Goal: Communication & Community: Answer question/provide support

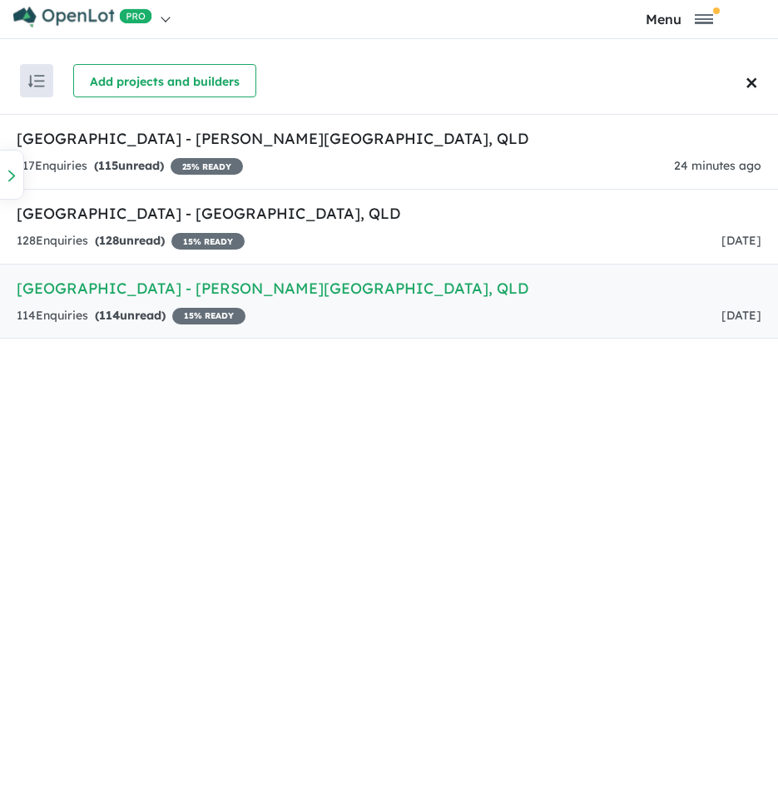
click at [530, 306] on div "114 Enquir ies ( 114 unread) 15 % READY [DATE]" at bounding box center [389, 316] width 745 height 20
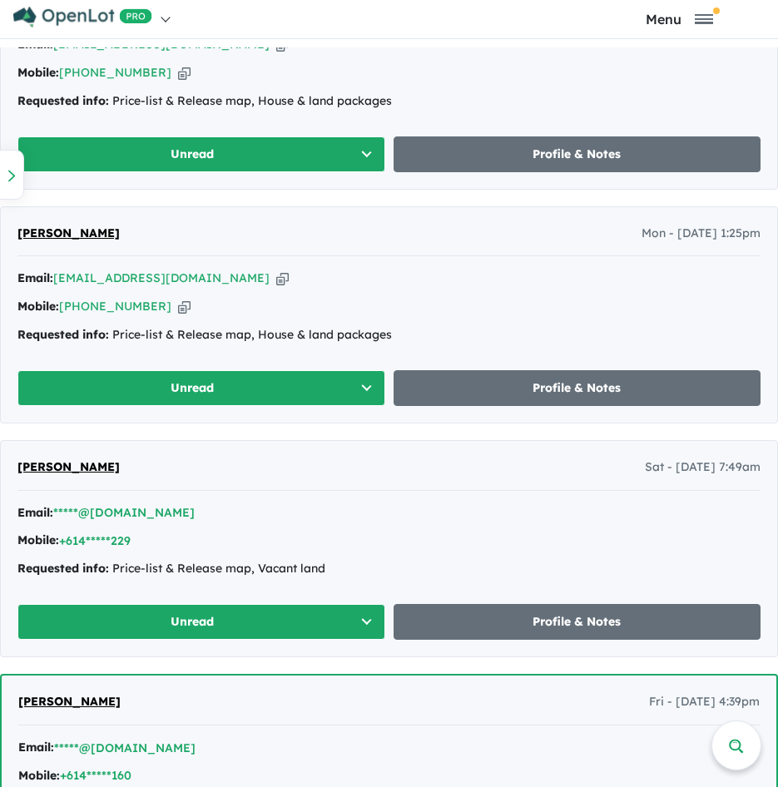
scroll to position [916, 0]
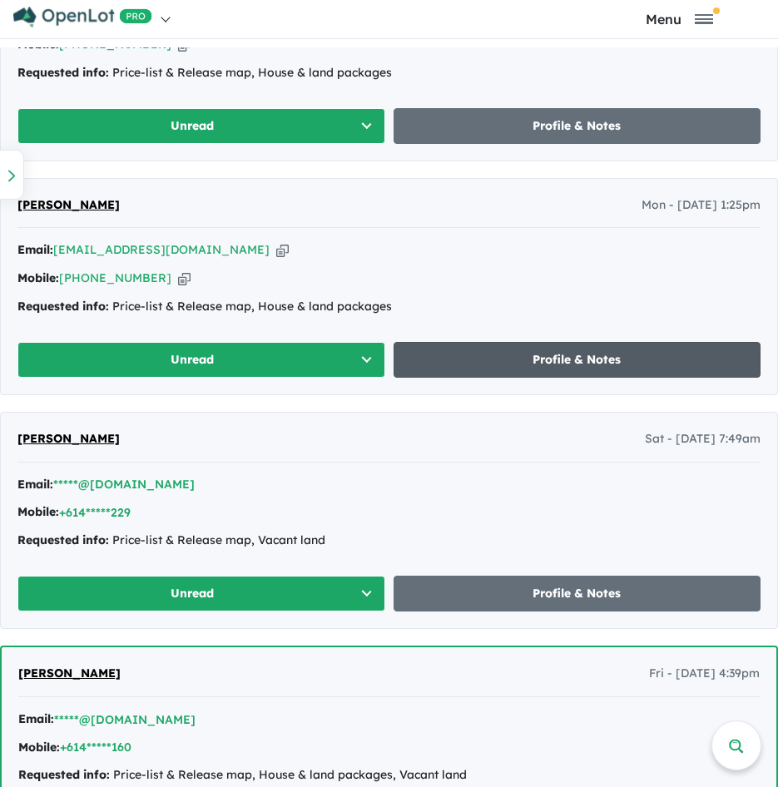
click at [514, 366] on link "Profile & Notes" at bounding box center [578, 360] width 368 height 36
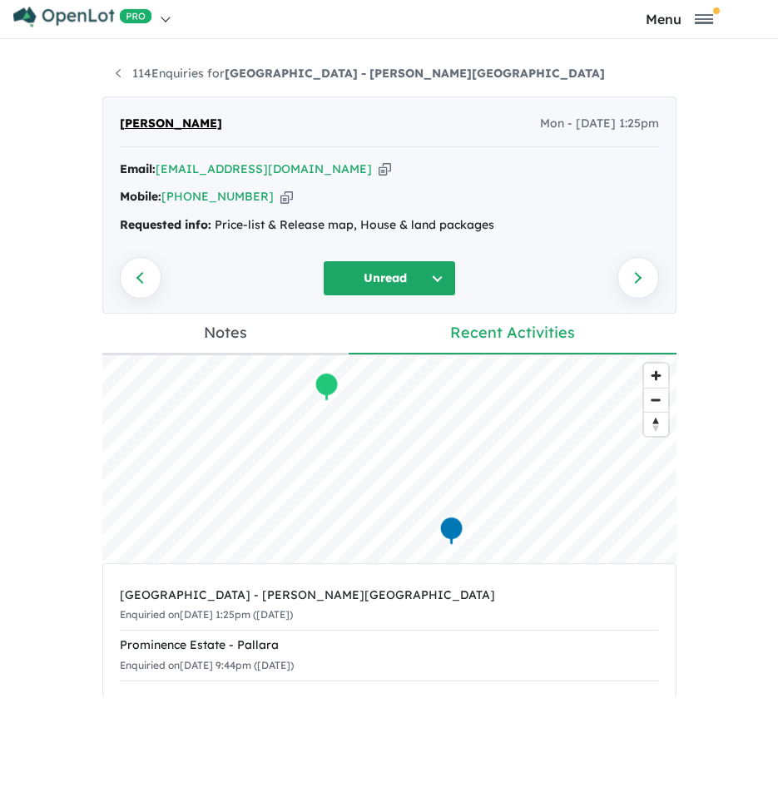
click at [379, 168] on icon "button" at bounding box center [385, 169] width 12 height 17
click at [281, 198] on icon "button" at bounding box center [287, 196] width 12 height 17
drag, startPoint x: 335, startPoint y: 175, endPoint x: 352, endPoint y: 180, distance: 18.2
click at [379, 175] on icon "button" at bounding box center [385, 169] width 12 height 17
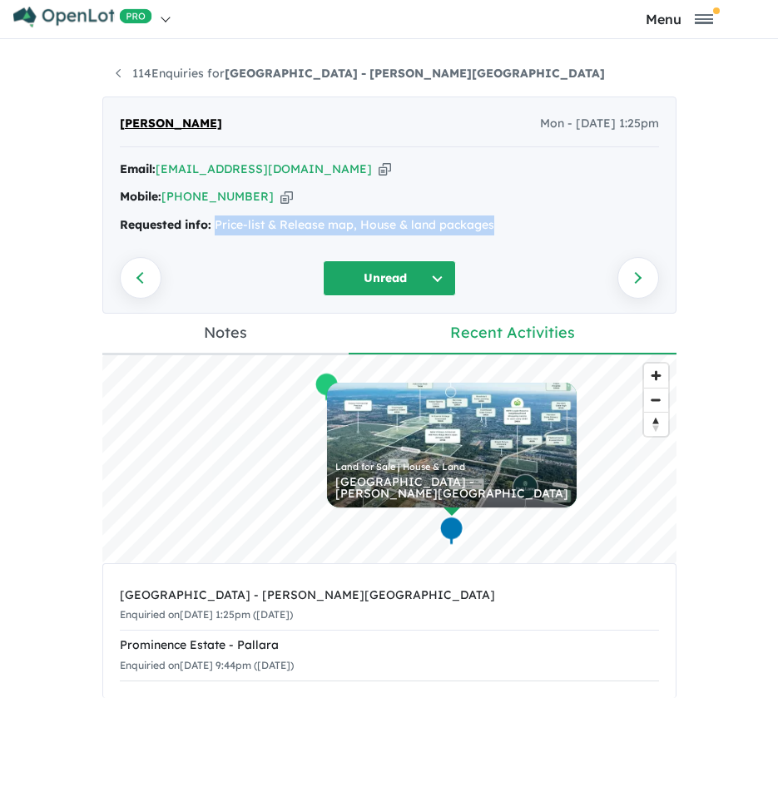
drag, startPoint x: 490, startPoint y: 226, endPoint x: 211, endPoint y: 236, distance: 279.9
click at [211, 236] on div "Email: [EMAIL_ADDRESS][DOMAIN_NAME] Copied! Mobile: [PHONE_NUMBER] Copied! Requ…" at bounding box center [389, 202] width 539 height 84
copy div "Price-list & Release map, House & land packages"
click at [128, 79] on link "114 Enquiries for [GEOGRAPHIC_DATA] - [PERSON_NAME][GEOGRAPHIC_DATA]" at bounding box center [360, 73] width 489 height 15
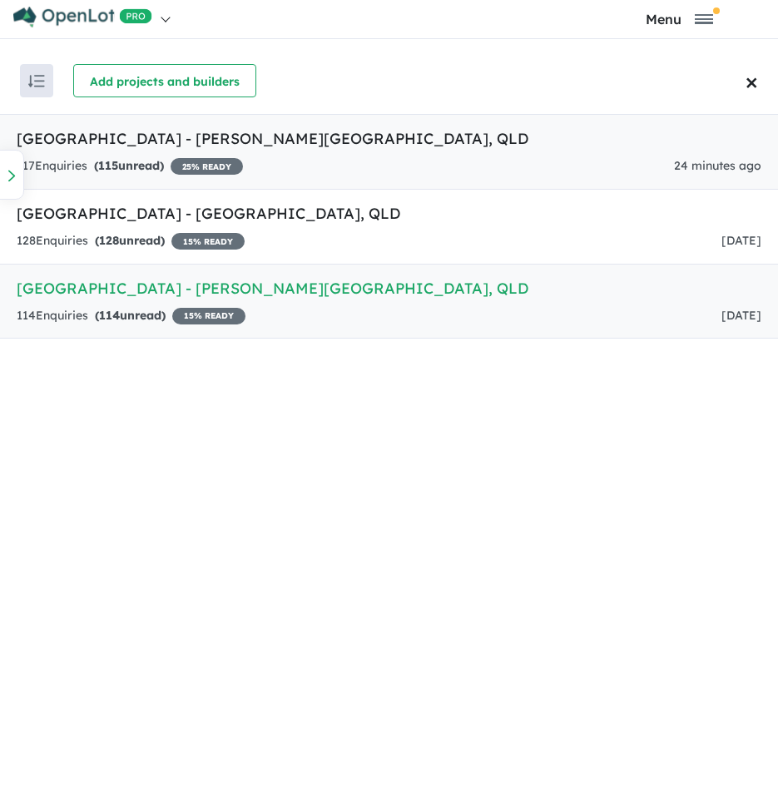
click at [146, 154] on link "[GEOGRAPHIC_DATA] - [PERSON_NAME][GEOGRAPHIC_DATA] , QLD 117 Enquir ies ( 115 u…" at bounding box center [389, 152] width 778 height 76
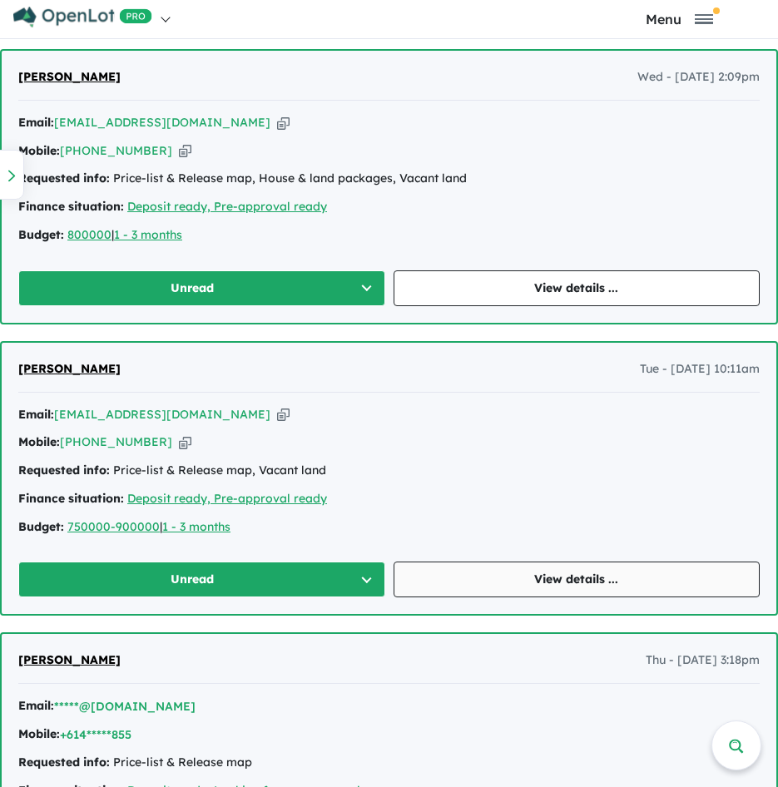
scroll to position [1967, 0]
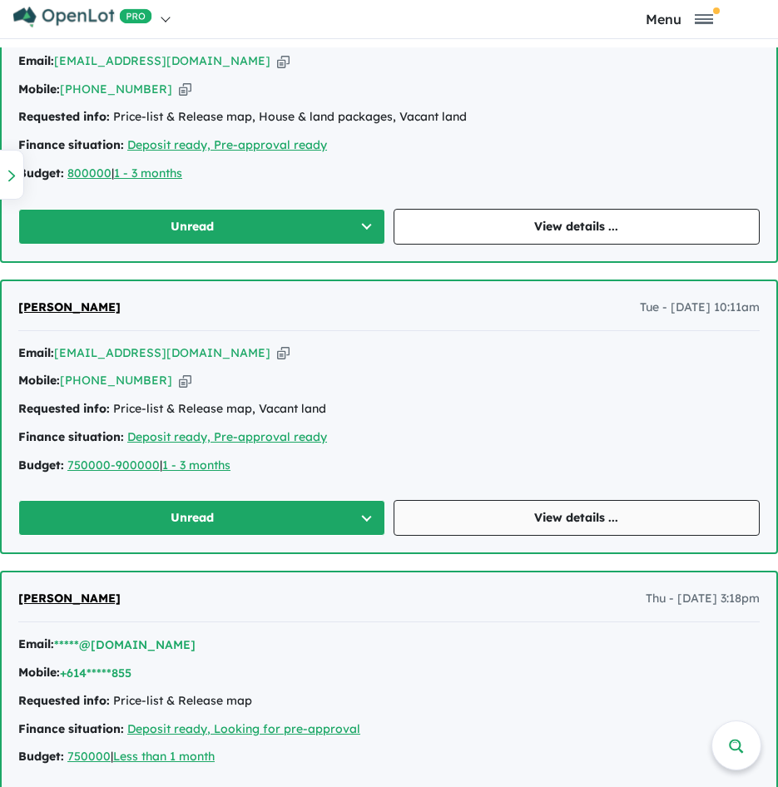
click at [566, 515] on link "View details ..." at bounding box center [577, 518] width 367 height 36
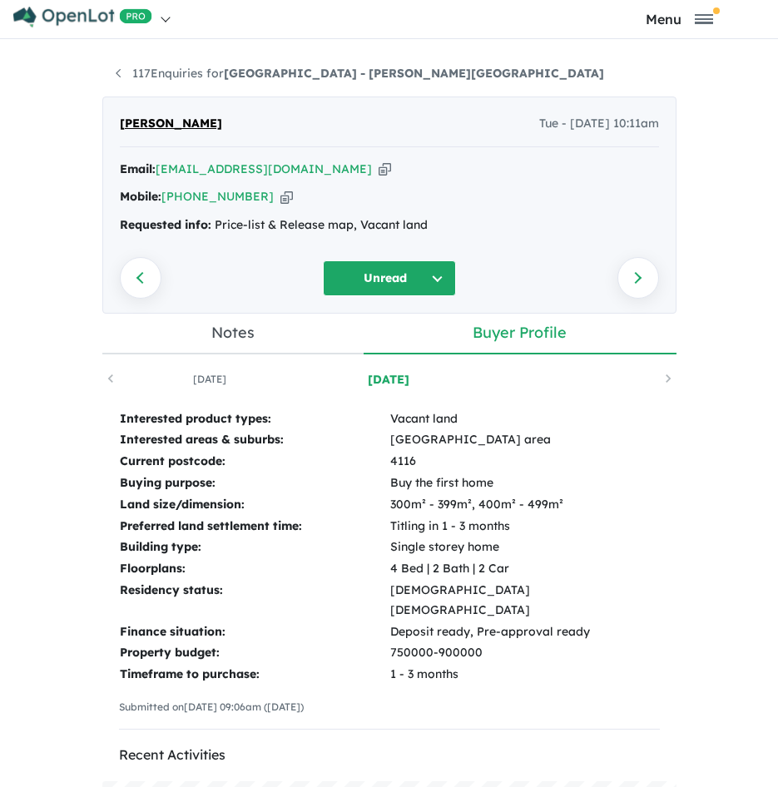
click at [379, 171] on icon "button" at bounding box center [385, 169] width 12 height 17
click at [250, 199] on div "Mobile: [PHONE_NUMBER] Copied!" at bounding box center [389, 197] width 539 height 20
click at [281, 197] on icon "button" at bounding box center [287, 196] width 12 height 17
click at [379, 173] on icon "button" at bounding box center [385, 169] width 12 height 17
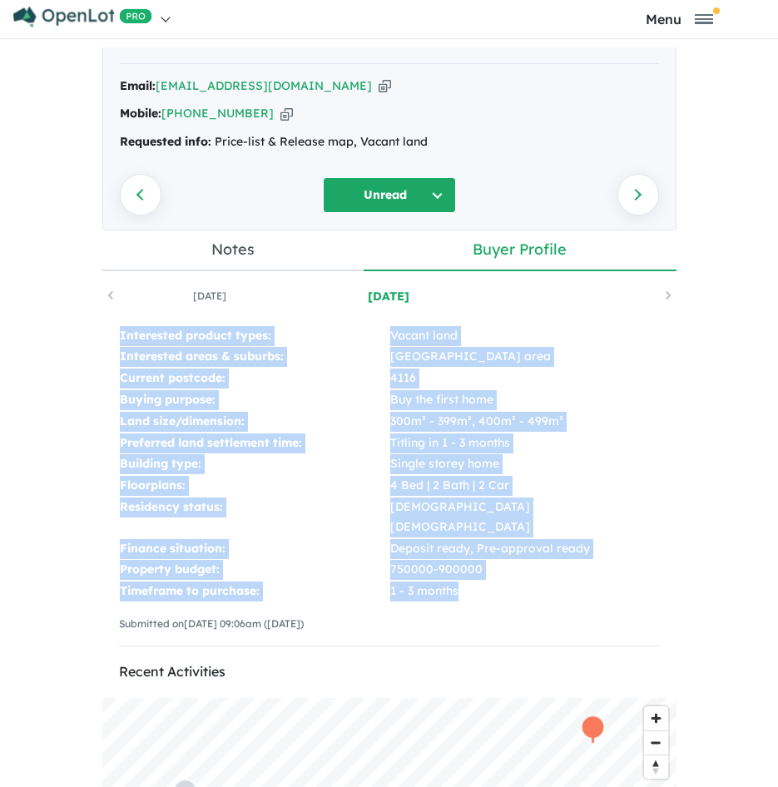
drag, startPoint x: 105, startPoint y: 325, endPoint x: 432, endPoint y: 564, distance: 405.1
click at [432, 564] on div "Interested product types: Vacant land Interested areas & suburbs: [GEOGRAPHIC_D…" at bounding box center [389, 493] width 574 height 369
copy tbody "Interested product types: Vacant land Interested areas & suburbs: [GEOGRAPHIC_D…"
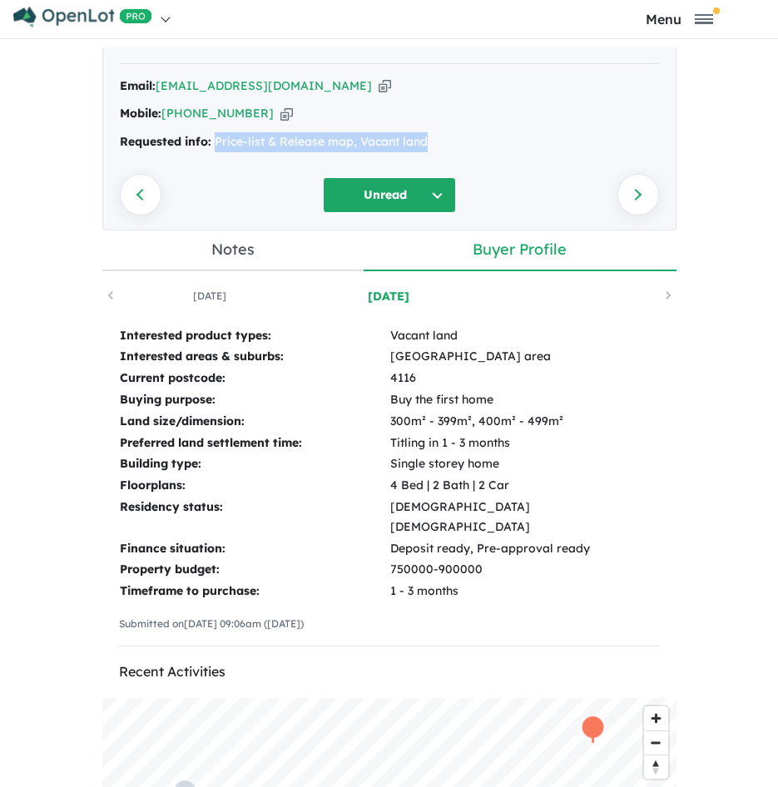
drag, startPoint x: 436, startPoint y: 137, endPoint x: 209, endPoint y: 137, distance: 227.3
click at [209, 137] on div "Requested info: Price-list & Release map, Vacant land" at bounding box center [389, 142] width 539 height 20
copy div "Price-list & Release map, Vacant land"
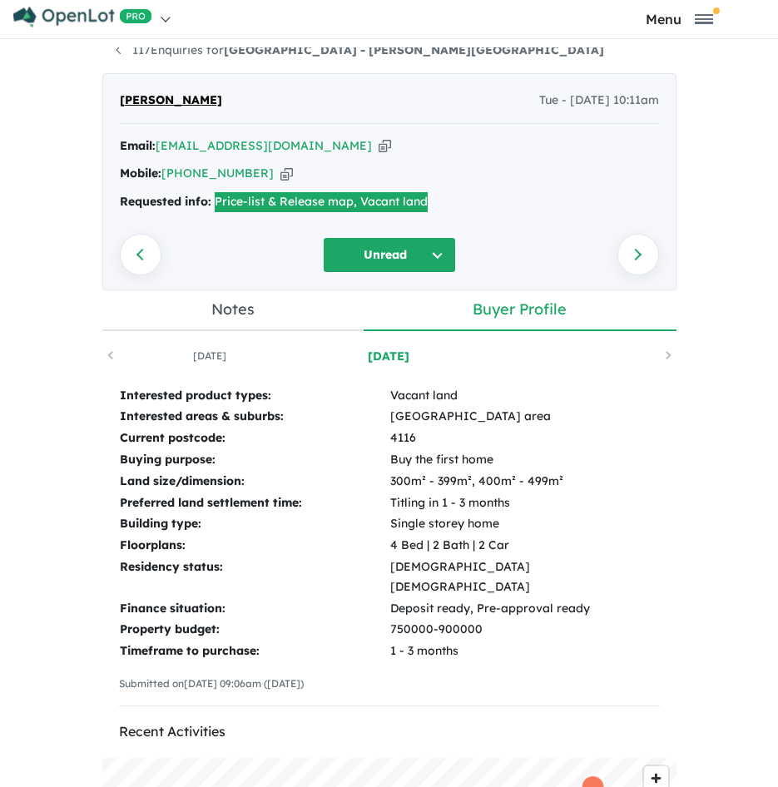
scroll to position [0, 0]
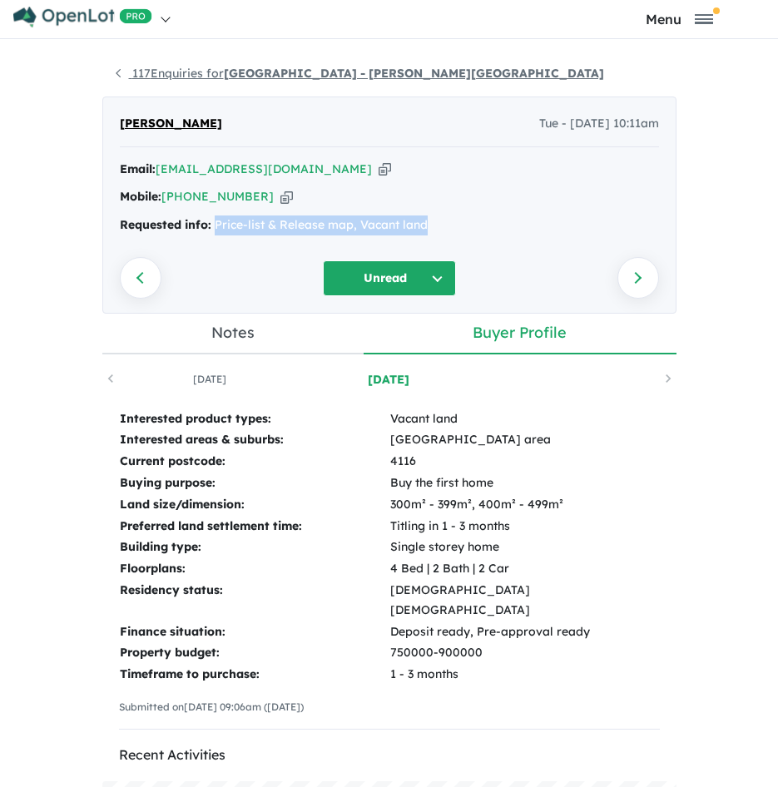
click at [182, 74] on link "117 Enquiries for [GEOGRAPHIC_DATA] - [PERSON_NAME][GEOGRAPHIC_DATA]" at bounding box center [360, 73] width 489 height 15
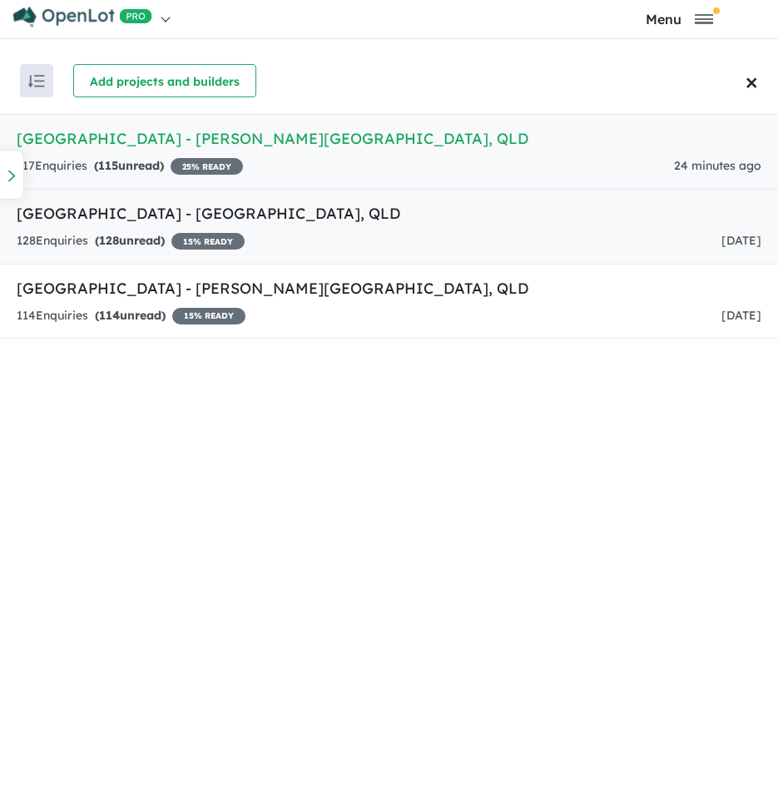
click at [339, 221] on h5 "[GEOGRAPHIC_DATA] - [GEOGRAPHIC_DATA] , [GEOGRAPHIC_DATA]" at bounding box center [389, 213] width 745 height 22
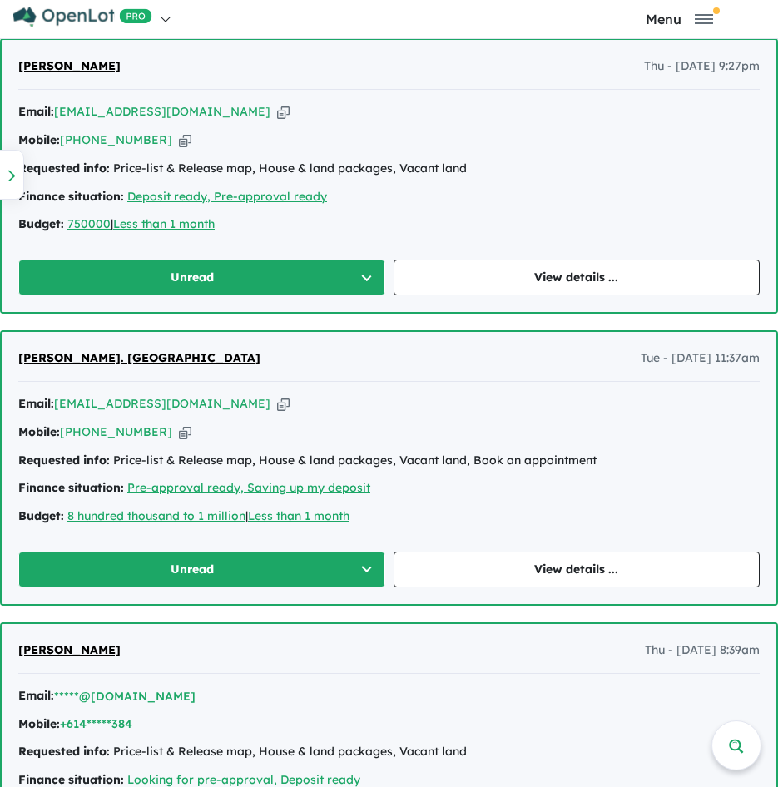
scroll to position [893, 0]
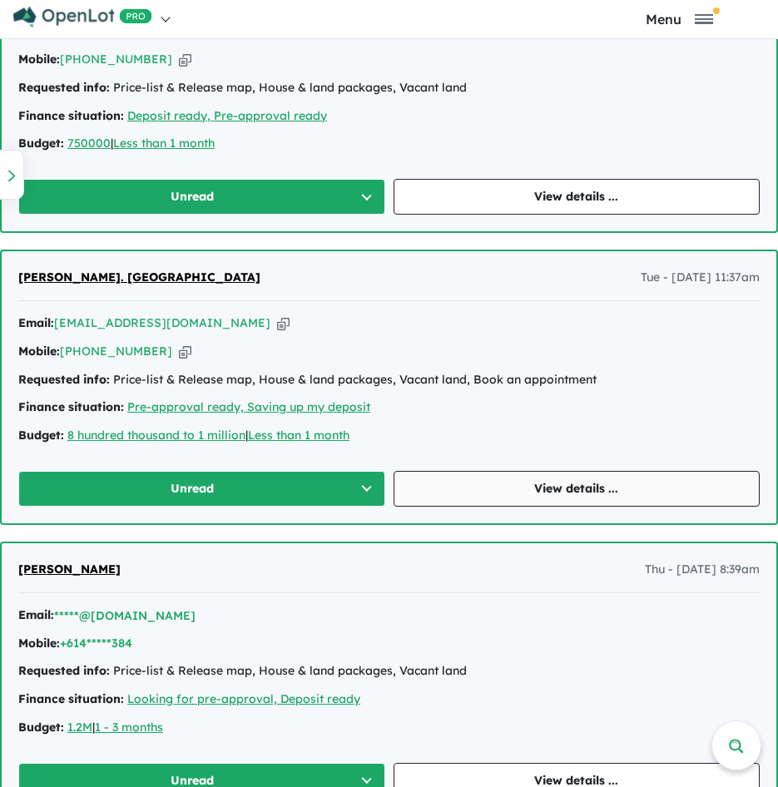
click at [525, 485] on link "View details ..." at bounding box center [577, 489] width 367 height 36
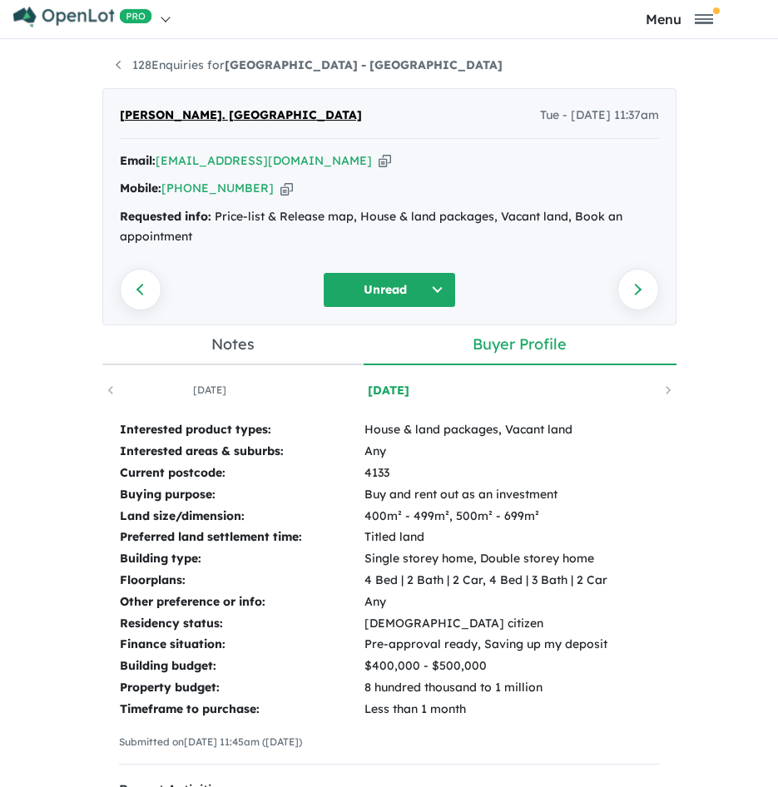
click at [379, 166] on icon "button" at bounding box center [385, 160] width 12 height 17
drag, startPoint x: 255, startPoint y: 191, endPoint x: 266, endPoint y: 191, distance: 11.7
click at [281, 191] on icon "button" at bounding box center [287, 188] width 12 height 17
drag, startPoint x: 289, startPoint y: 163, endPoint x: 312, endPoint y: 168, distance: 23.8
click at [379, 163] on icon "button" at bounding box center [385, 160] width 12 height 17
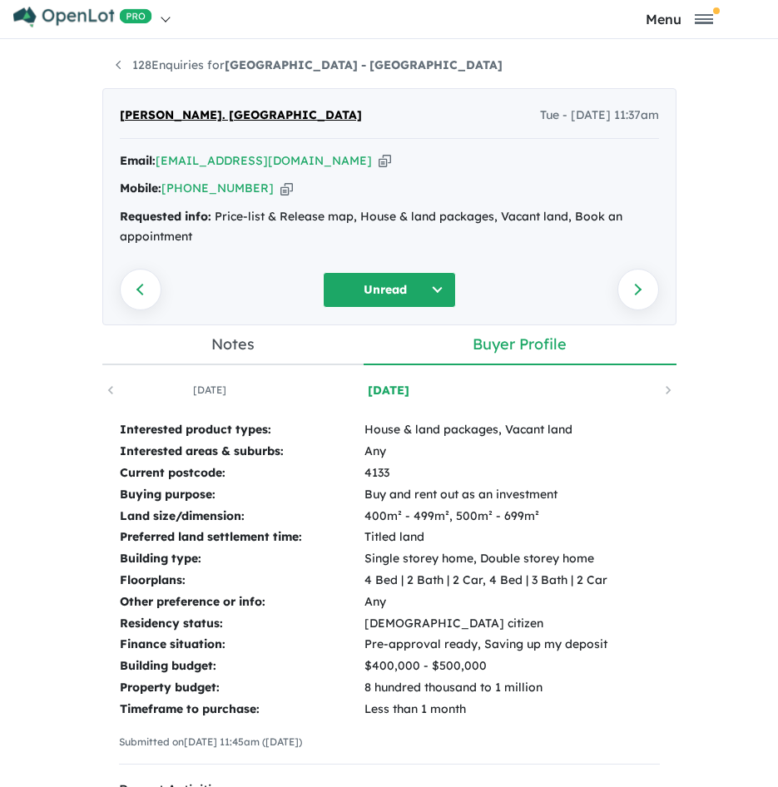
click at [122, 433] on td "Interested product types:" at bounding box center [241, 431] width 245 height 22
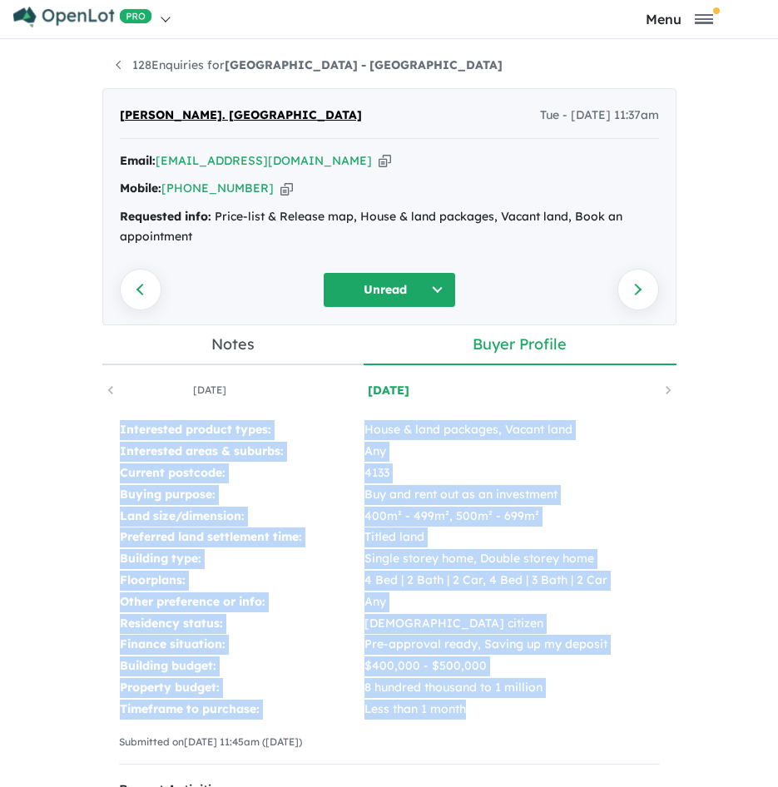
drag, startPoint x: 105, startPoint y: 427, endPoint x: 509, endPoint y: 703, distance: 488.8
click at [509, 703] on div "Interested product types: House & land packages, Vacant land Interested areas &…" at bounding box center [389, 599] width 574 height 392
copy tbody "Interested product types: House & land packages, Vacant land Interested areas &…"
click at [379, 160] on icon "button" at bounding box center [385, 160] width 12 height 17
copy tbody "Interested product types: House & land packages, Vacant land Interested areas &…"
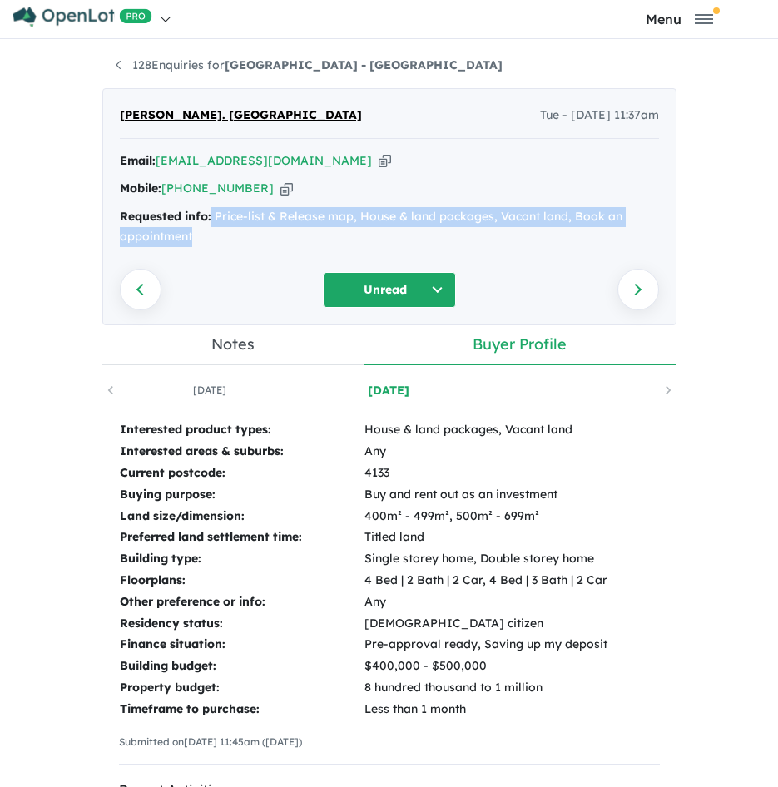
drag, startPoint x: 229, startPoint y: 229, endPoint x: 206, endPoint y: 219, distance: 25.4
click at [206, 219] on div "Requested info: Price-list & Release map, House & land packages, Vacant land, B…" at bounding box center [389, 227] width 539 height 40
copy div "Price-list & Release map, House & land packages, Vacant land, Book an appointme…"
click at [424, 212] on div "Requested info: Price-list & Release map, House & land packages, Vacant land, B…" at bounding box center [389, 227] width 539 height 40
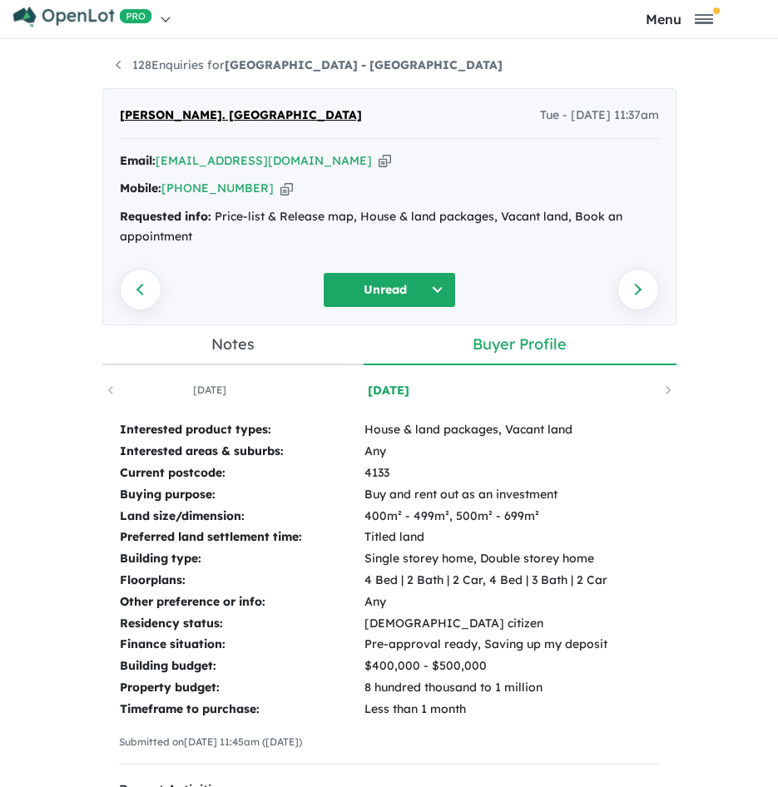
click at [167, 72] on li "128 Enquiries for [GEOGRAPHIC_DATA] - [GEOGRAPHIC_DATA]" at bounding box center [309, 66] width 387 height 20
click at [163, 68] on link "128 Enquiries for [GEOGRAPHIC_DATA] - [GEOGRAPHIC_DATA]" at bounding box center [309, 64] width 387 height 15
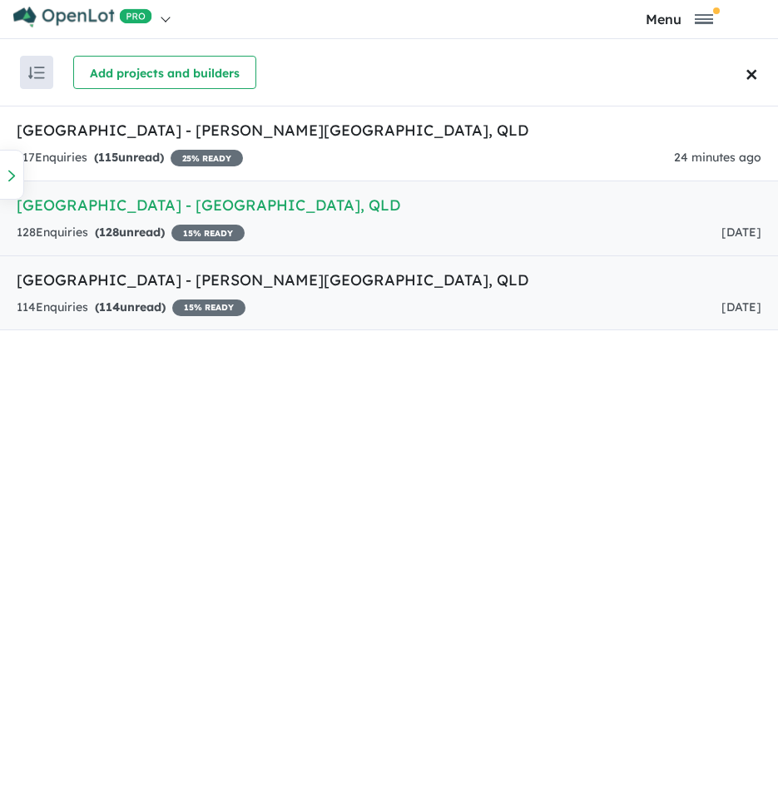
click at [328, 282] on h5 "[GEOGRAPHIC_DATA] - [PERSON_NAME][GEOGRAPHIC_DATA] , [GEOGRAPHIC_DATA]" at bounding box center [389, 280] width 745 height 22
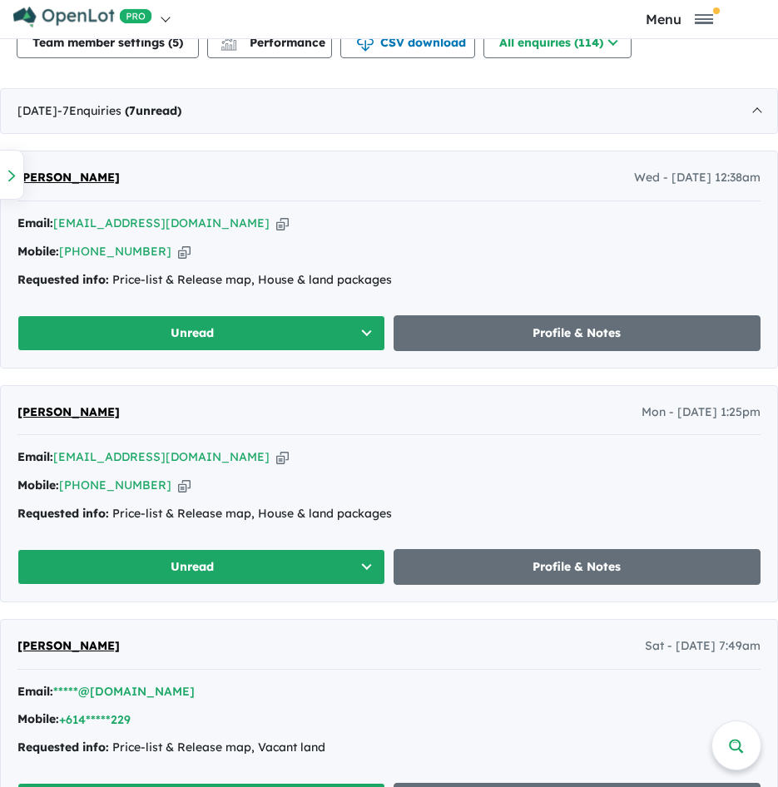
scroll to position [727, 0]
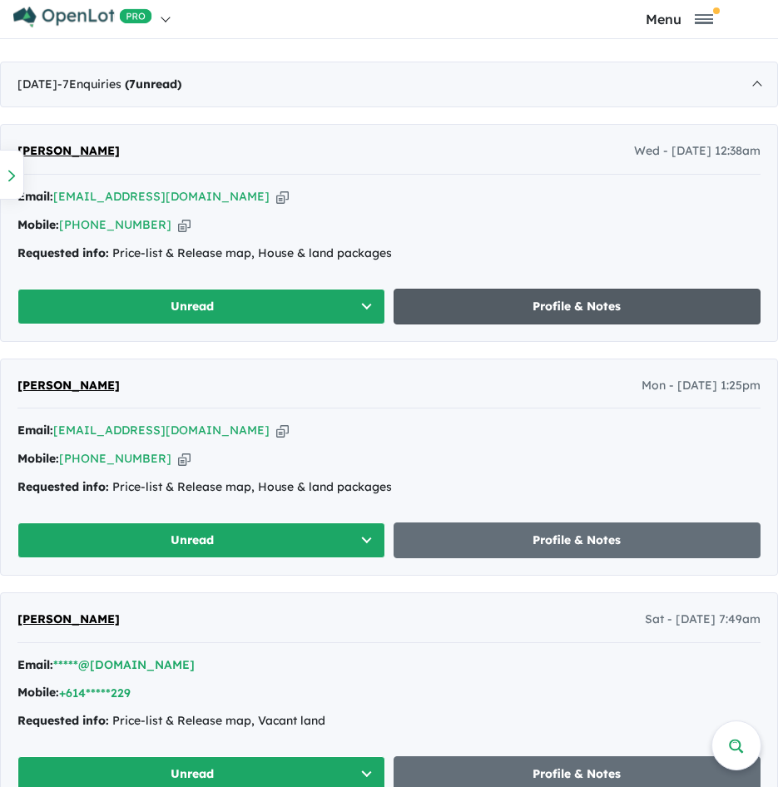
click at [501, 301] on link "Profile & Notes" at bounding box center [578, 307] width 368 height 36
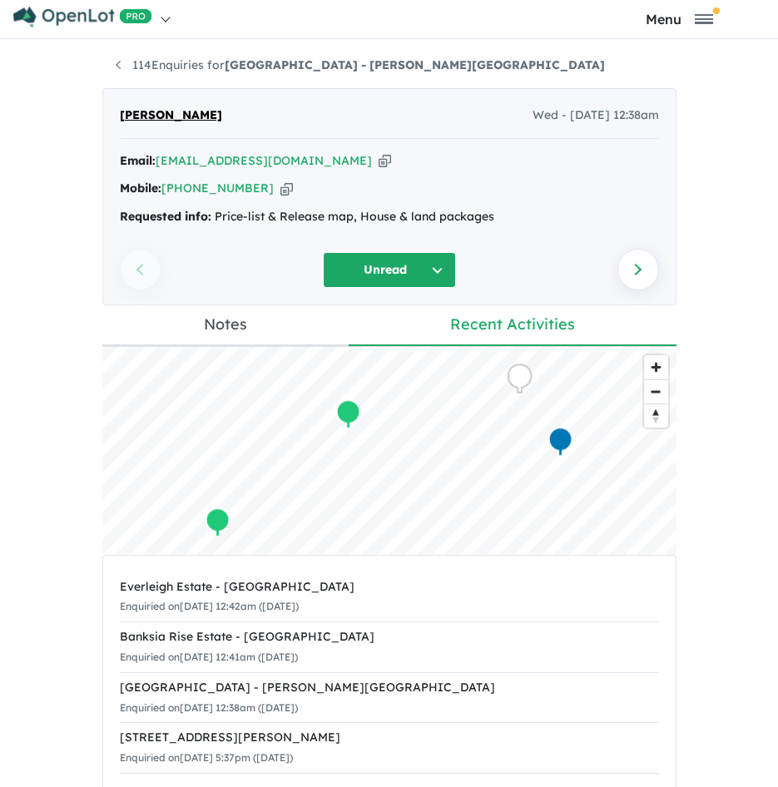
click at [379, 164] on icon "button" at bounding box center [385, 160] width 12 height 17
click at [281, 182] on icon "button" at bounding box center [287, 188] width 12 height 17
drag, startPoint x: 320, startPoint y: 162, endPoint x: 335, endPoint y: 169, distance: 17.2
click at [335, 169] on div "Email: [EMAIL_ADDRESS][DOMAIN_NAME] Copied!" at bounding box center [389, 162] width 539 height 20
click at [379, 160] on icon "button" at bounding box center [385, 160] width 12 height 17
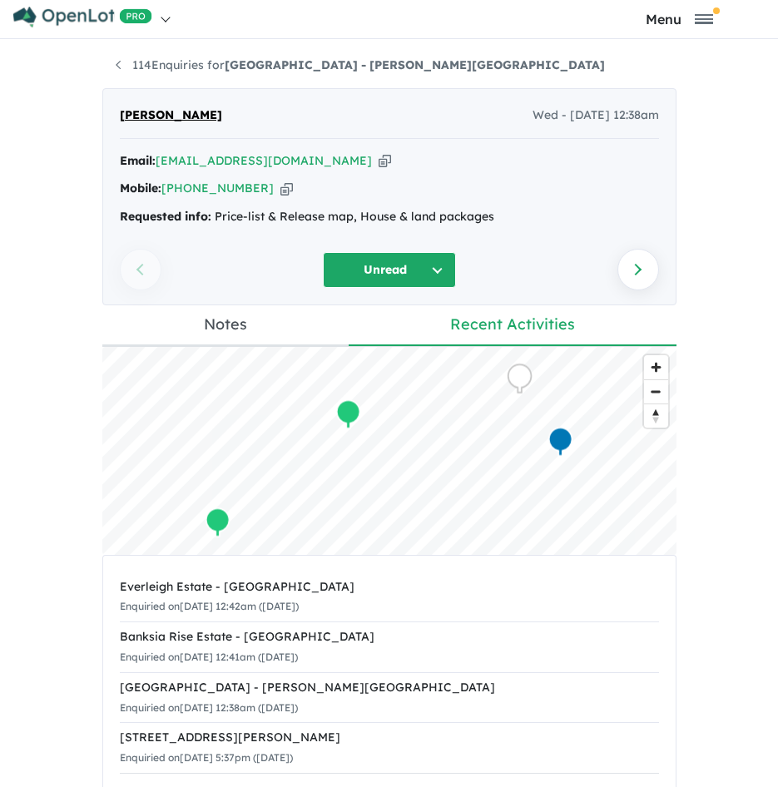
drag, startPoint x: 659, startPoint y: 218, endPoint x: 638, endPoint y: 223, distance: 22.2
click at [639, 223] on div "[PERSON_NAME] Wed - [DATE] 12:38am Email: [EMAIL_ADDRESS][DOMAIN_NAME] Copied! …" at bounding box center [389, 196] width 574 height 217
drag, startPoint x: 525, startPoint y: 223, endPoint x: 209, endPoint y: 223, distance: 316.3
click at [209, 223] on div "Requested info: Price-list & Release map, House & land packages" at bounding box center [389, 217] width 539 height 20
copy div "Price-list & Release map, House & land packages"
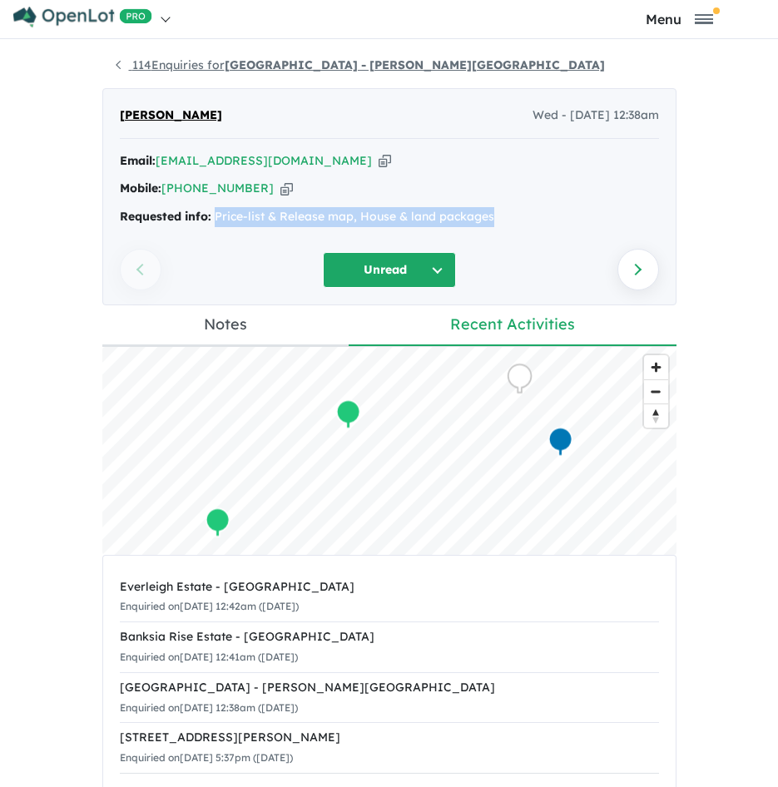
click at [133, 65] on link "114 Enquiries for [GEOGRAPHIC_DATA] - [PERSON_NAME][GEOGRAPHIC_DATA]" at bounding box center [360, 64] width 489 height 15
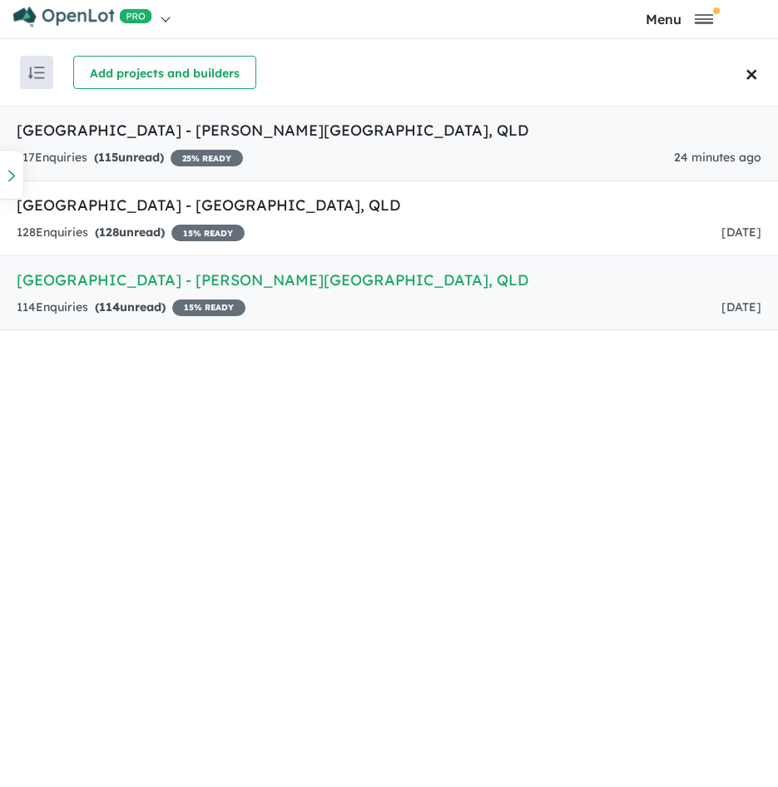
click at [211, 130] on h5 "[GEOGRAPHIC_DATA] - [PERSON_NAME][GEOGRAPHIC_DATA] , [GEOGRAPHIC_DATA]" at bounding box center [389, 130] width 745 height 22
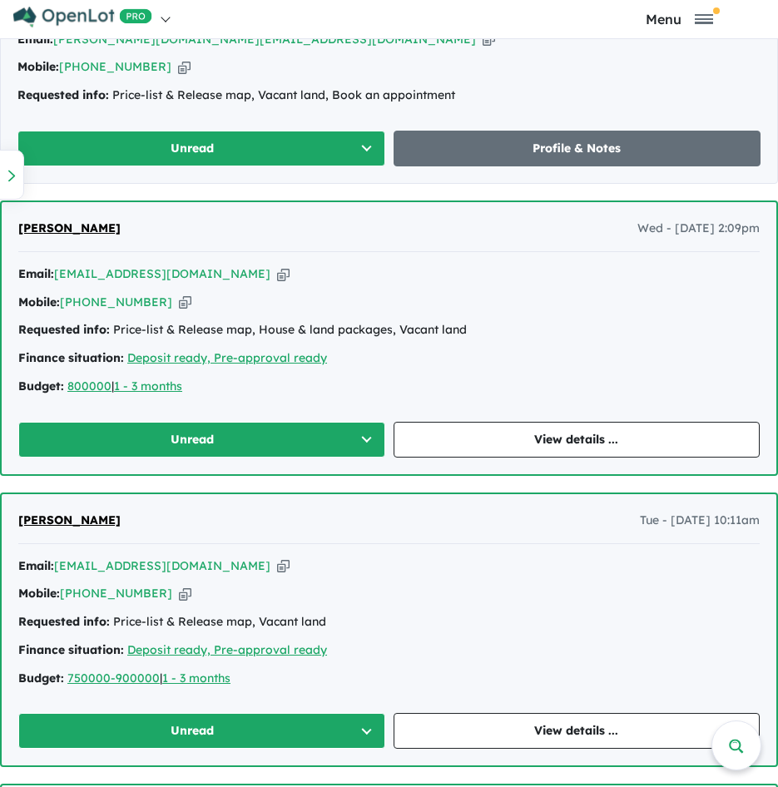
scroll to position [1801, 0]
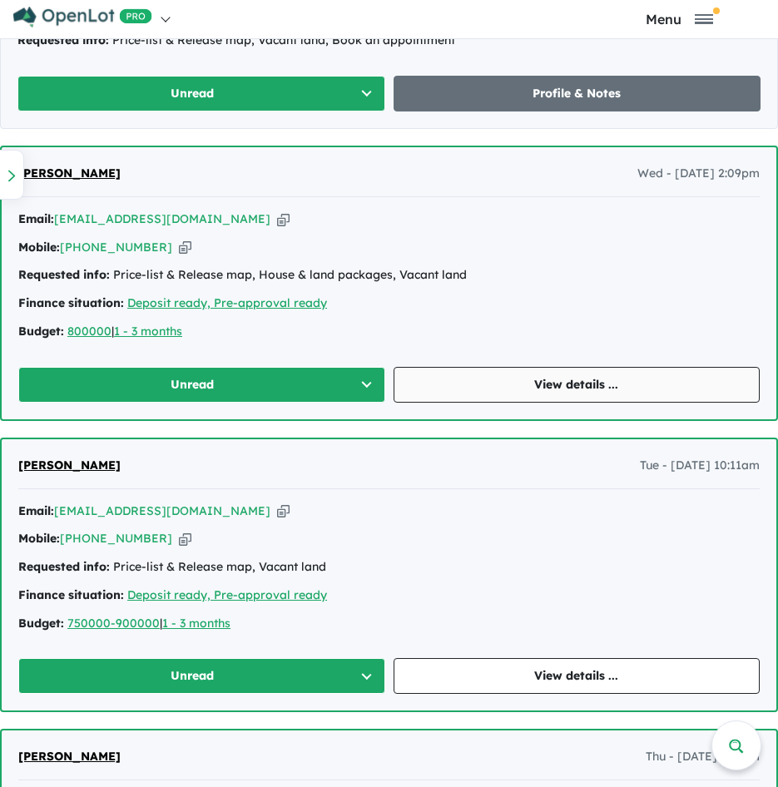
click at [560, 385] on link "View details ..." at bounding box center [577, 385] width 367 height 36
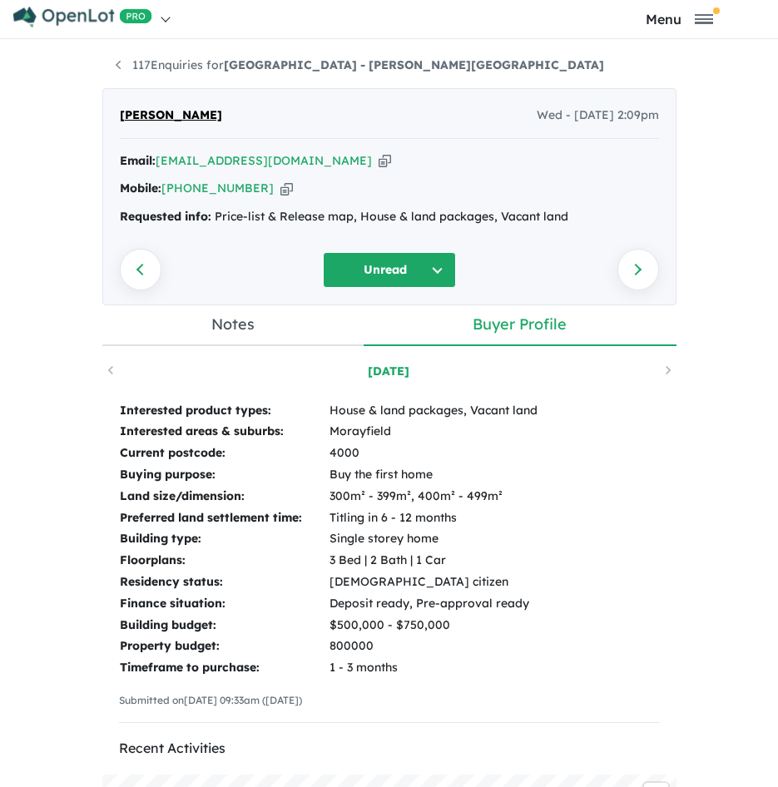
click at [379, 164] on icon "button" at bounding box center [385, 160] width 12 height 17
click at [281, 190] on icon "button" at bounding box center [287, 188] width 12 height 17
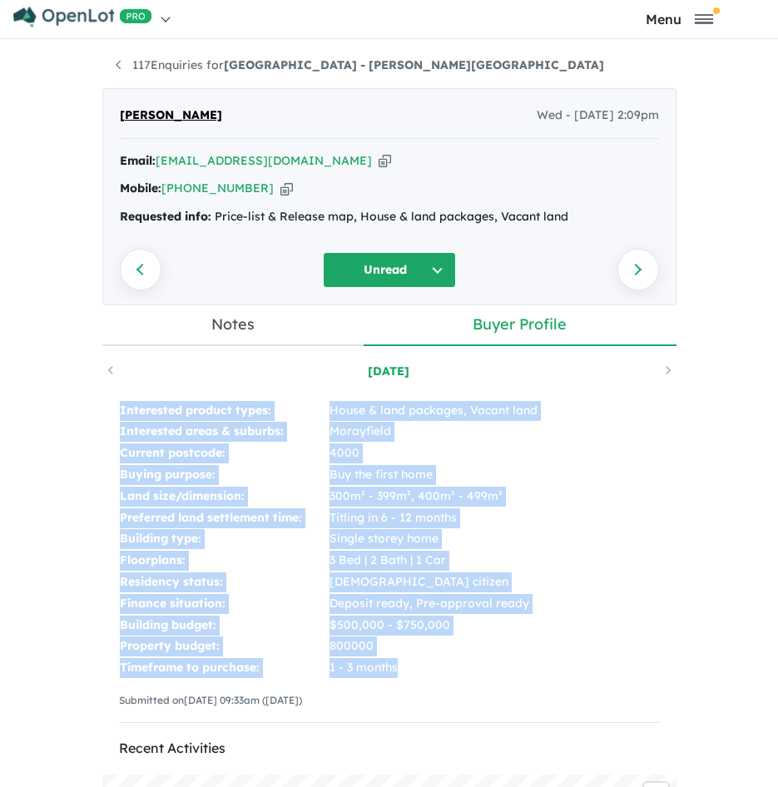
drag, startPoint x: 112, startPoint y: 401, endPoint x: 427, endPoint y: 662, distance: 408.5
click at [427, 662] on tbody "Interested product types: House & land packages, Vacant land Interested areas &…" at bounding box center [329, 539] width 420 height 279
copy tbody "Interested product types: House & land packages, Vacant land Interested areas &…"
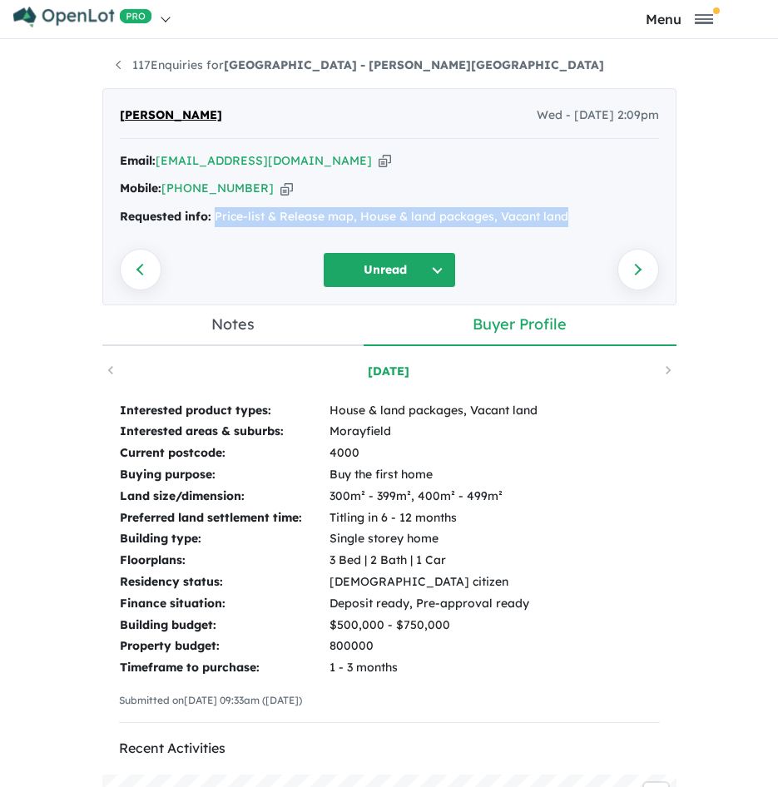
drag, startPoint x: 566, startPoint y: 221, endPoint x: 211, endPoint y: 207, distance: 355.7
click at [211, 207] on div "Requested info: Price-list & Release map, House & land packages, Vacant land" at bounding box center [389, 217] width 539 height 20
copy div "Price-list & Release map, House & land packages, Vacant land"
click at [169, 67] on link "117 Enquiries for [GEOGRAPHIC_DATA] - [PERSON_NAME][GEOGRAPHIC_DATA]" at bounding box center [360, 64] width 489 height 15
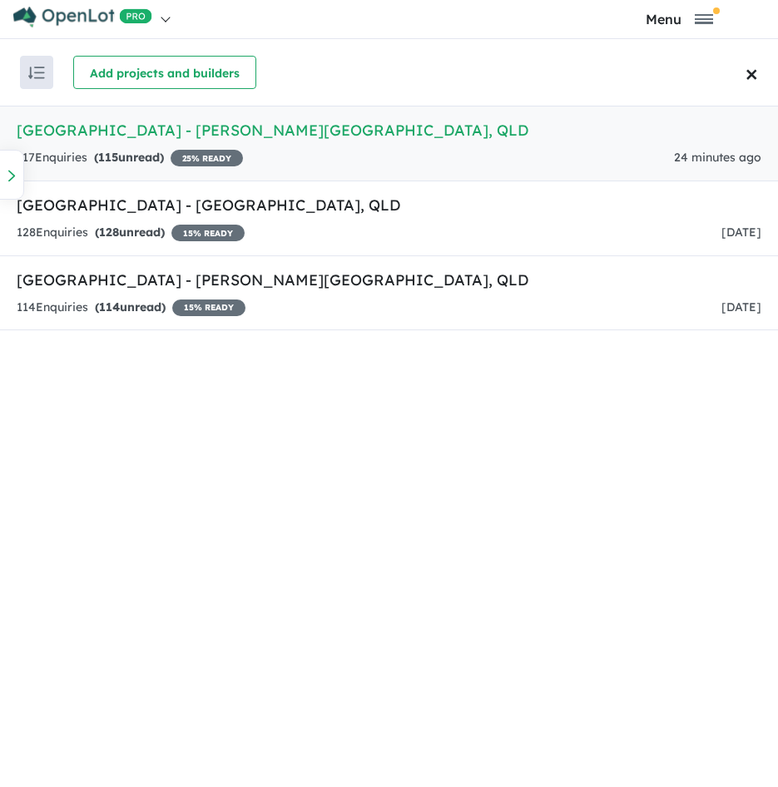
click at [282, 140] on h5 "[GEOGRAPHIC_DATA] - [PERSON_NAME][GEOGRAPHIC_DATA] , [GEOGRAPHIC_DATA]" at bounding box center [389, 130] width 745 height 22
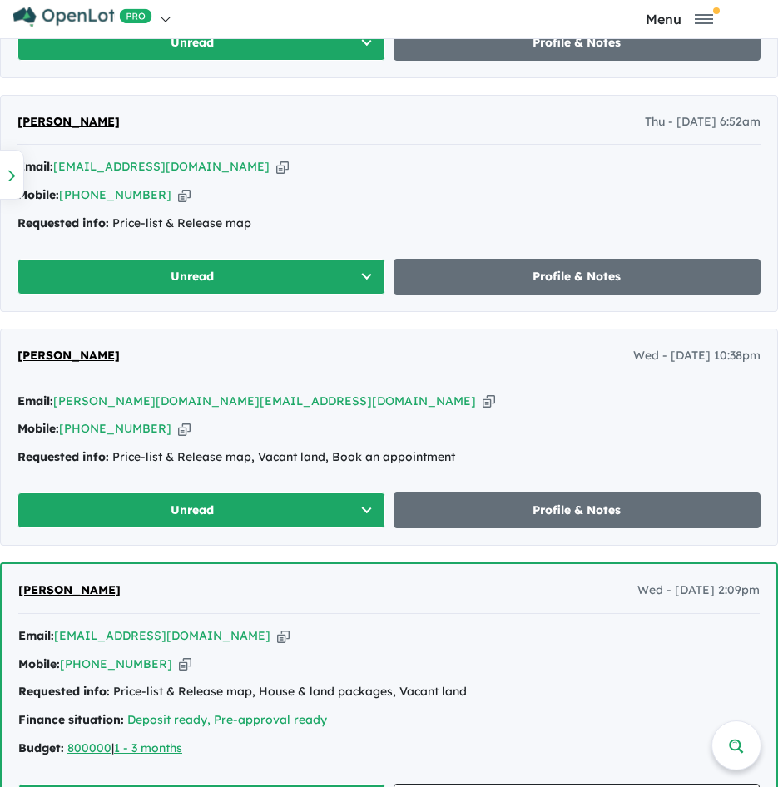
scroll to position [1468, 0]
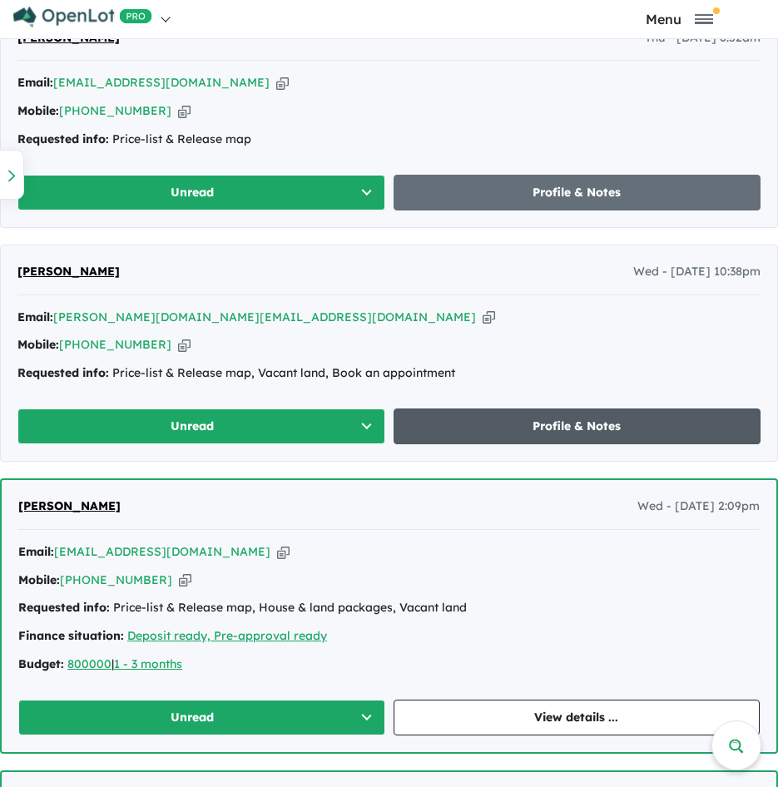
click at [524, 416] on link "Profile & Notes" at bounding box center [578, 427] width 368 height 36
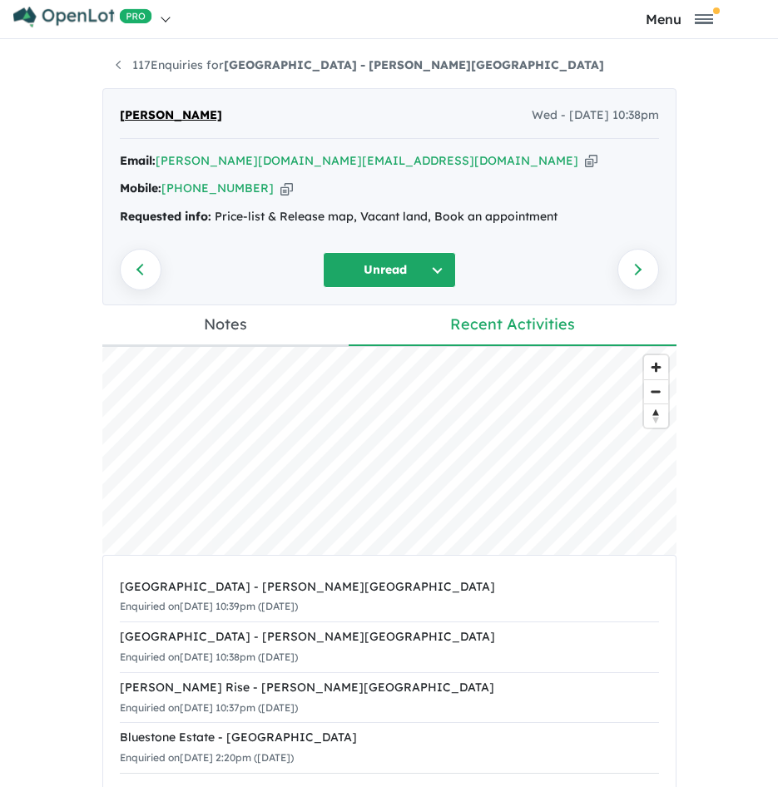
click at [585, 161] on icon "button" at bounding box center [591, 160] width 12 height 17
click at [281, 192] on icon "button" at bounding box center [287, 188] width 12 height 17
click at [585, 157] on icon "button" at bounding box center [591, 160] width 12 height 17
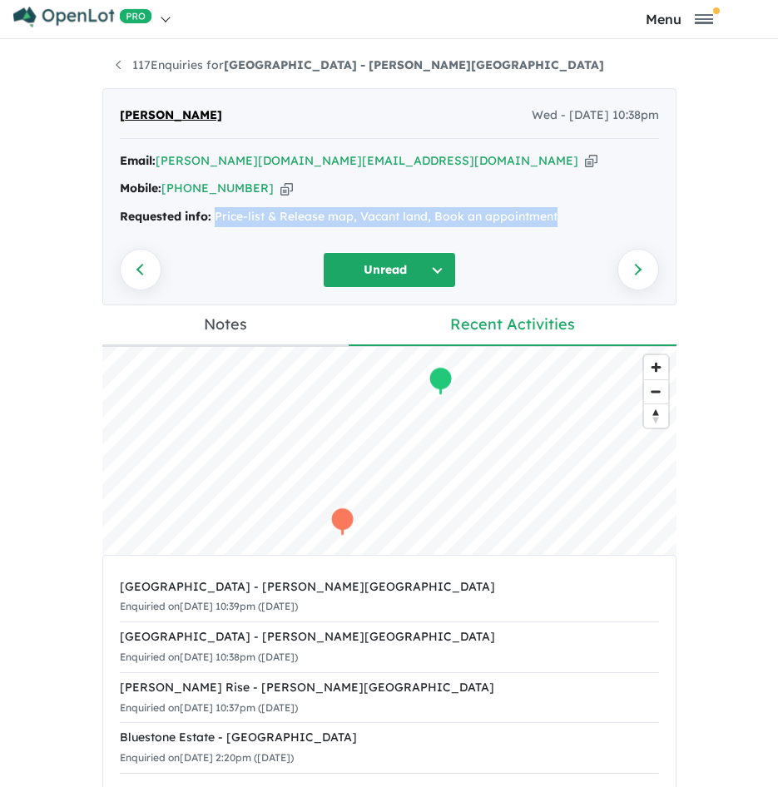
drag, startPoint x: 564, startPoint y: 210, endPoint x: 210, endPoint y: 212, distance: 353.8
click at [210, 212] on div "Requested info: Price-list & Release map, Vacant land, Book an appointment" at bounding box center [389, 217] width 539 height 20
copy div "Price-list & Release map, Vacant land, Book an appointment"
click at [194, 67] on link "117 Enquiries for [GEOGRAPHIC_DATA] - [PERSON_NAME][GEOGRAPHIC_DATA]" at bounding box center [360, 64] width 489 height 15
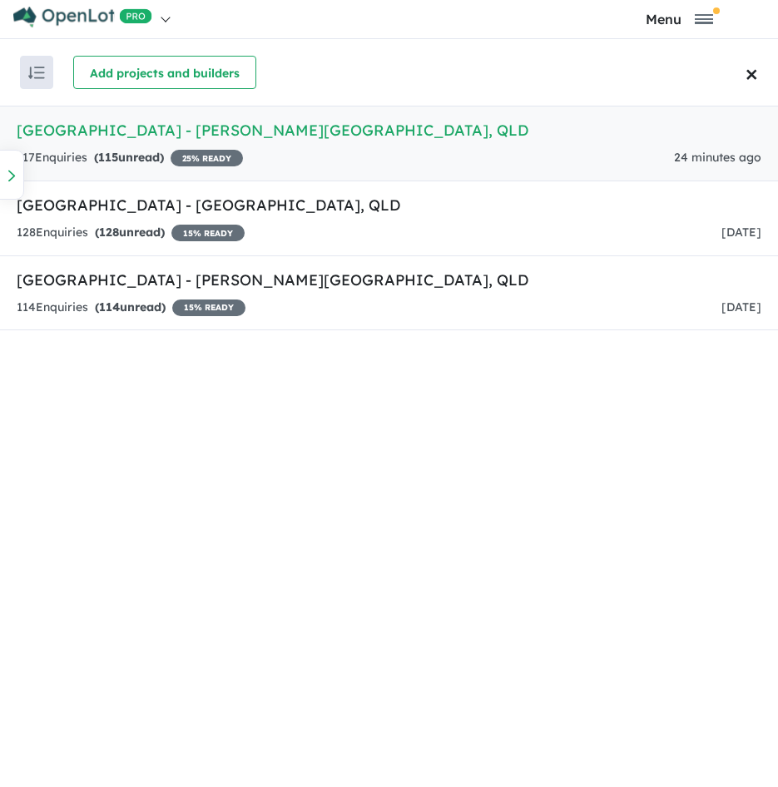
click at [325, 135] on h5 "[GEOGRAPHIC_DATA] - [PERSON_NAME][GEOGRAPHIC_DATA] , [GEOGRAPHIC_DATA]" at bounding box center [389, 130] width 745 height 22
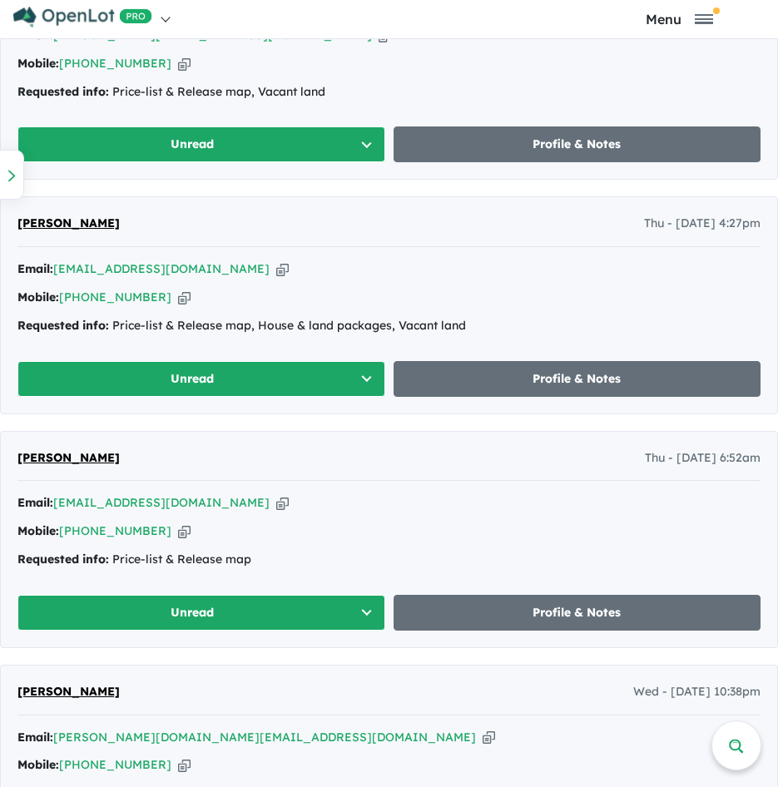
scroll to position [1165, 0]
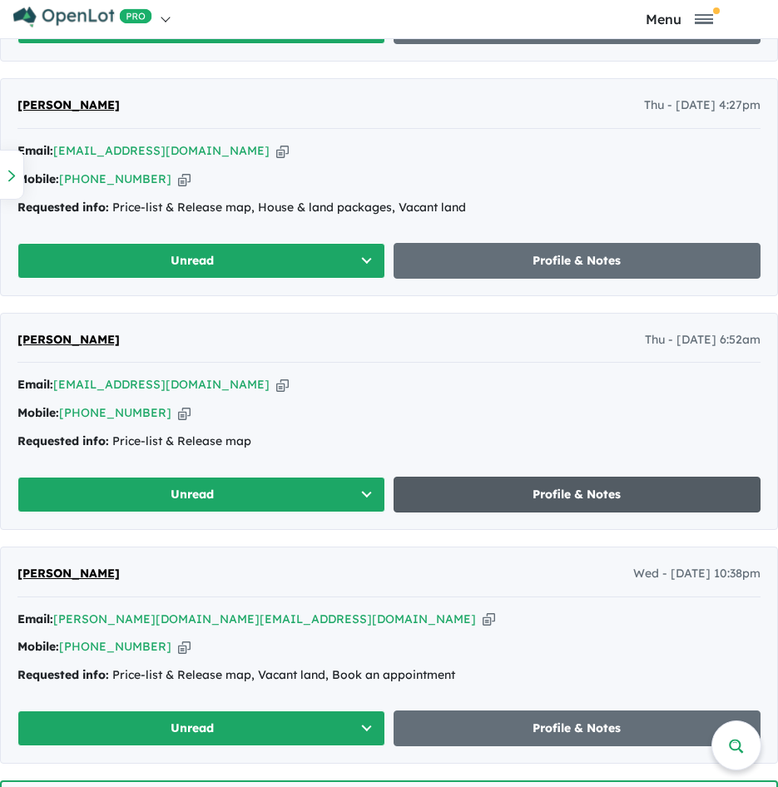
click at [514, 500] on link "Profile & Notes" at bounding box center [578, 495] width 368 height 36
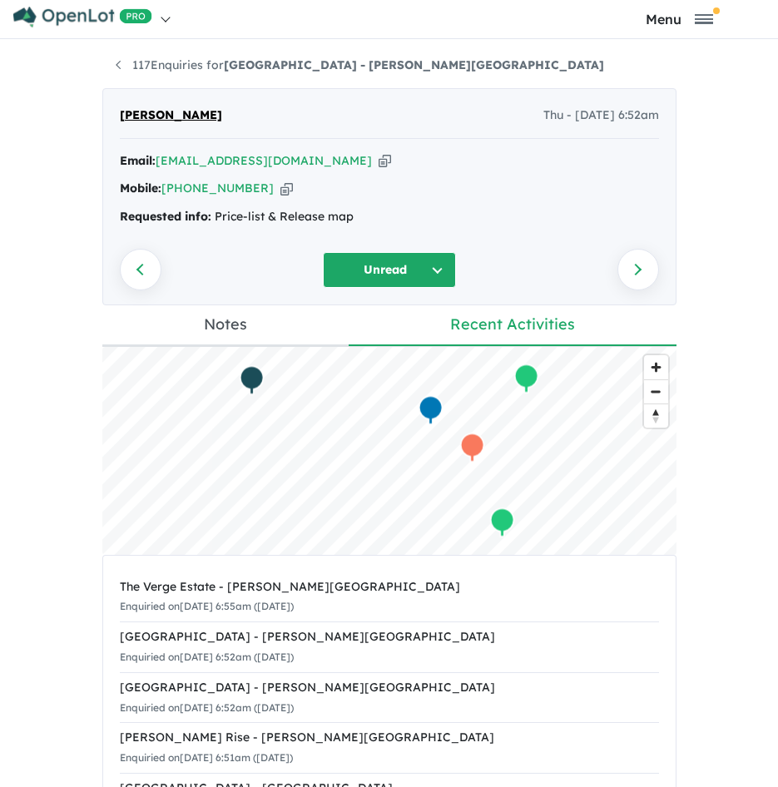
click at [379, 161] on icon "button" at bounding box center [385, 160] width 12 height 17
drag, startPoint x: 353, startPoint y: 222, endPoint x: 207, endPoint y: 227, distance: 145.8
click at [207, 227] on div "Email: [EMAIL_ADDRESS][DOMAIN_NAME] Copied! Mobile: [PHONE_NUMBER] Copied! Requ…" at bounding box center [389, 194] width 539 height 84
click at [161, 62] on link "117 Enquiries for [GEOGRAPHIC_DATA] - [PERSON_NAME][GEOGRAPHIC_DATA]" at bounding box center [360, 64] width 489 height 15
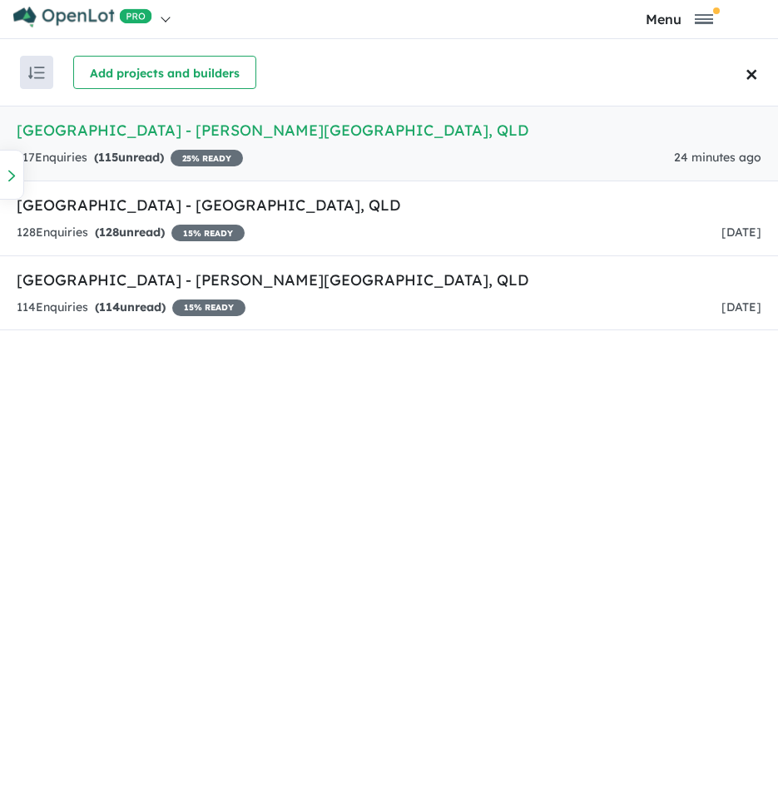
click at [161, 127] on h5 "[GEOGRAPHIC_DATA] - [PERSON_NAME][GEOGRAPHIC_DATA] , [GEOGRAPHIC_DATA]" at bounding box center [389, 130] width 745 height 22
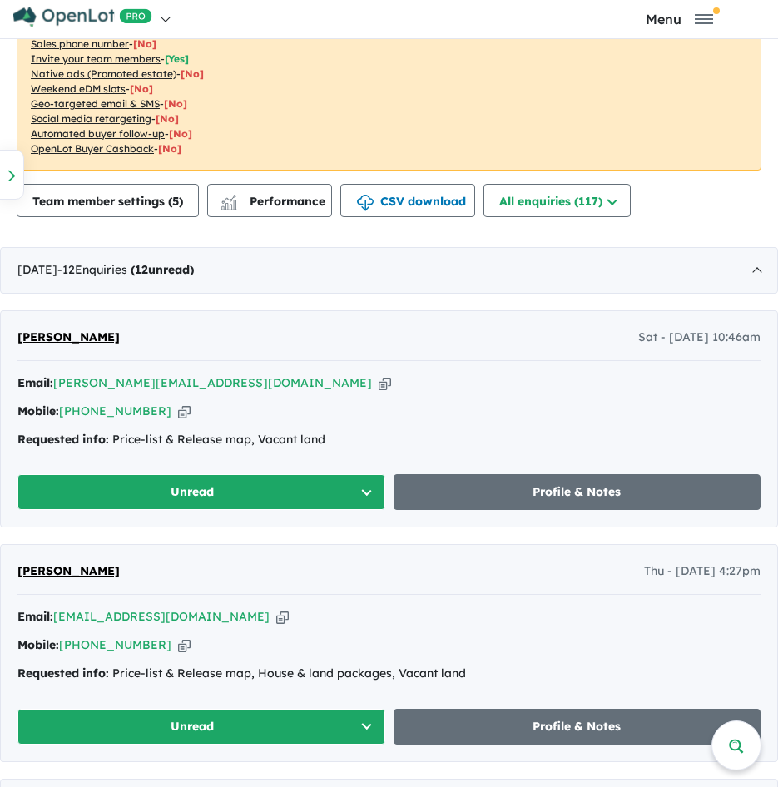
scroll to position [968, 0]
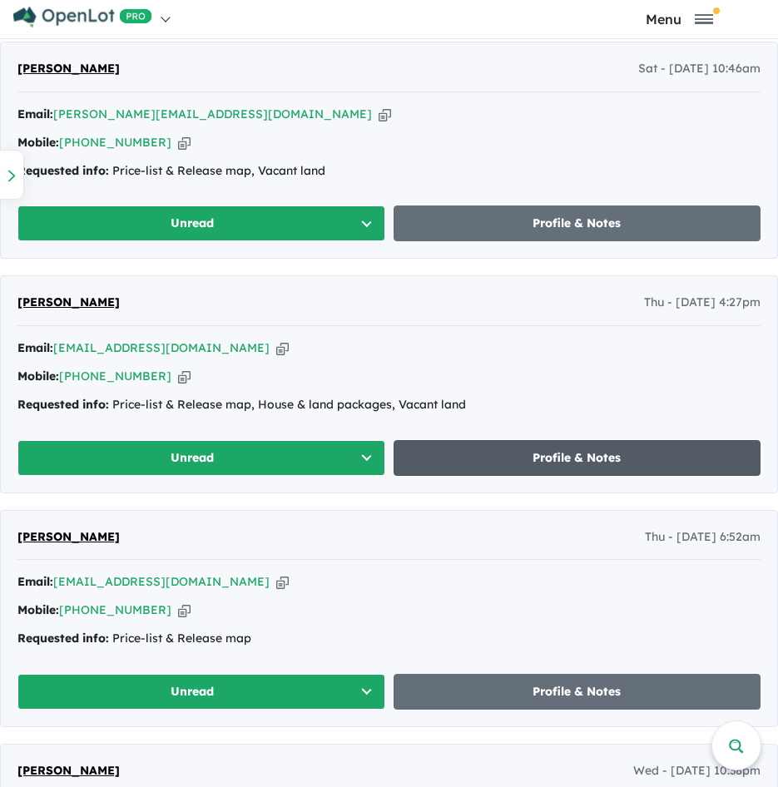
click at [458, 469] on link "Profile & Notes" at bounding box center [578, 458] width 368 height 36
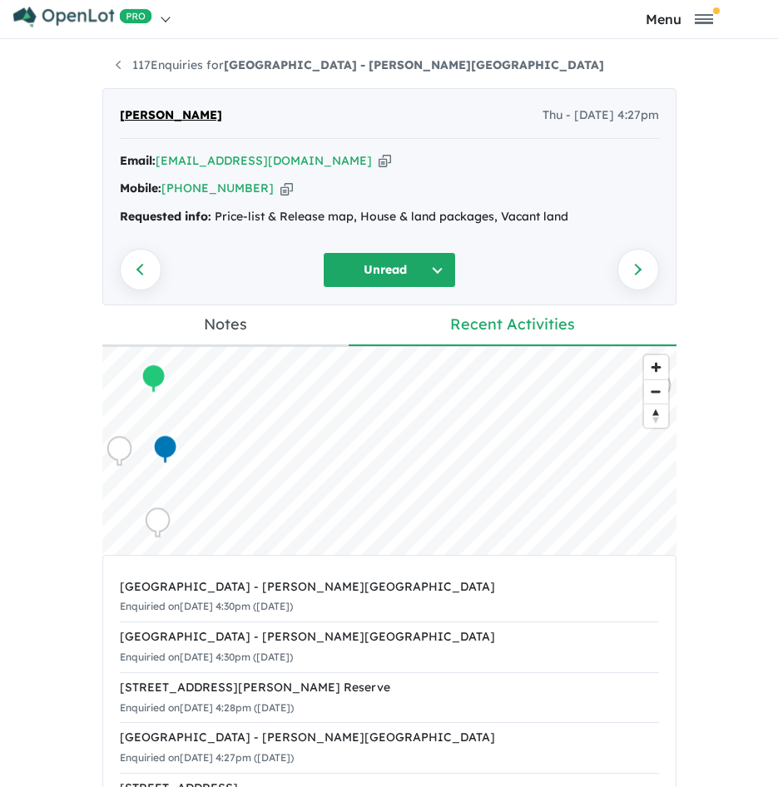
click at [379, 159] on icon "button" at bounding box center [385, 160] width 12 height 17
drag, startPoint x: 573, startPoint y: 208, endPoint x: 207, endPoint y: 223, distance: 365.7
click at [207, 223] on div "Requested info: Price-list & Release map, House & land packages, Vacant land" at bounding box center [389, 217] width 539 height 20
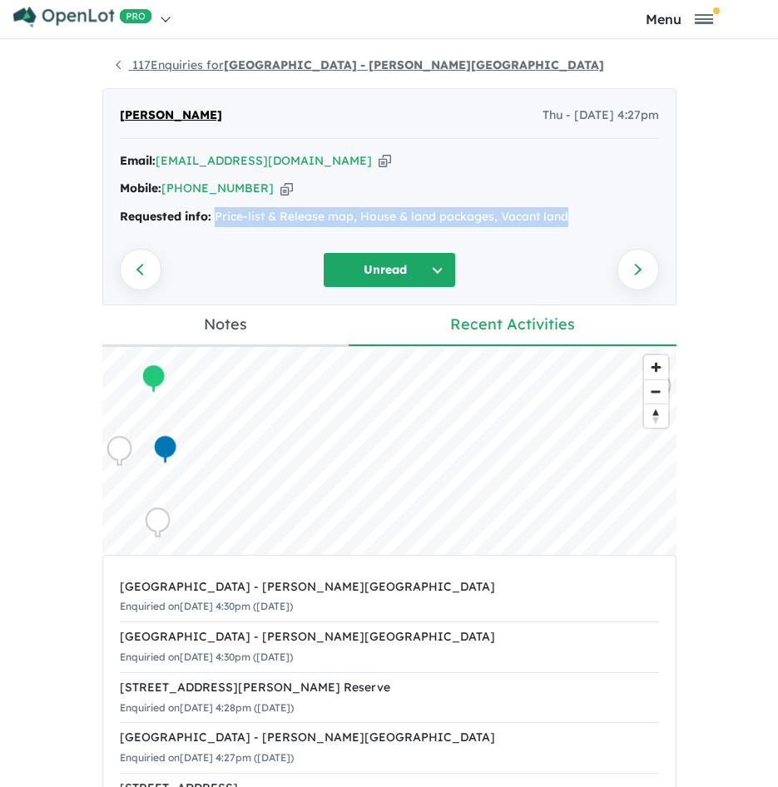
click at [177, 69] on link "117 Enquiries for [GEOGRAPHIC_DATA] - [PERSON_NAME][GEOGRAPHIC_DATA]" at bounding box center [360, 64] width 489 height 15
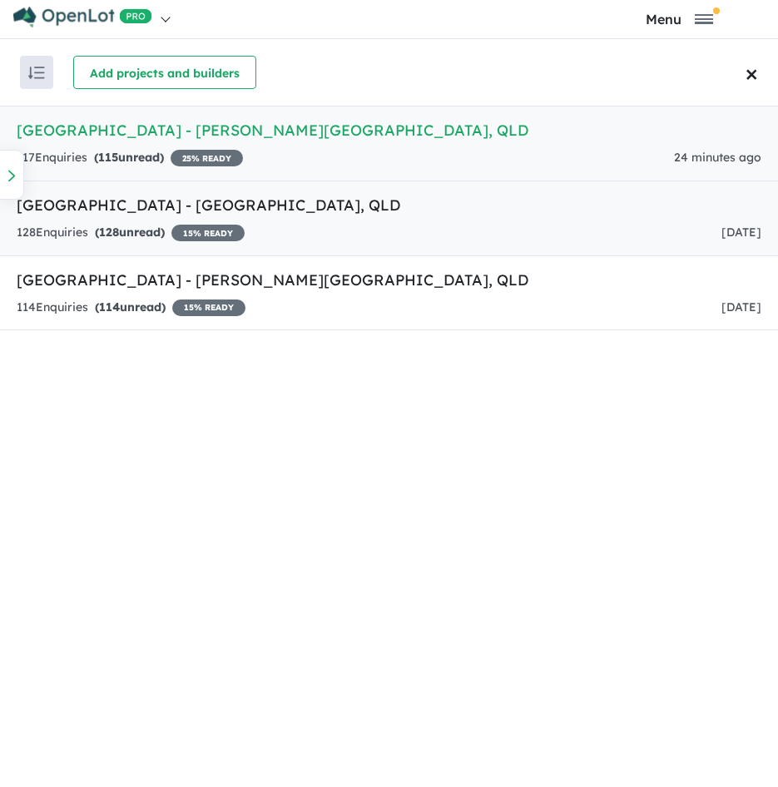
click at [119, 231] on span "128" at bounding box center [109, 232] width 20 height 15
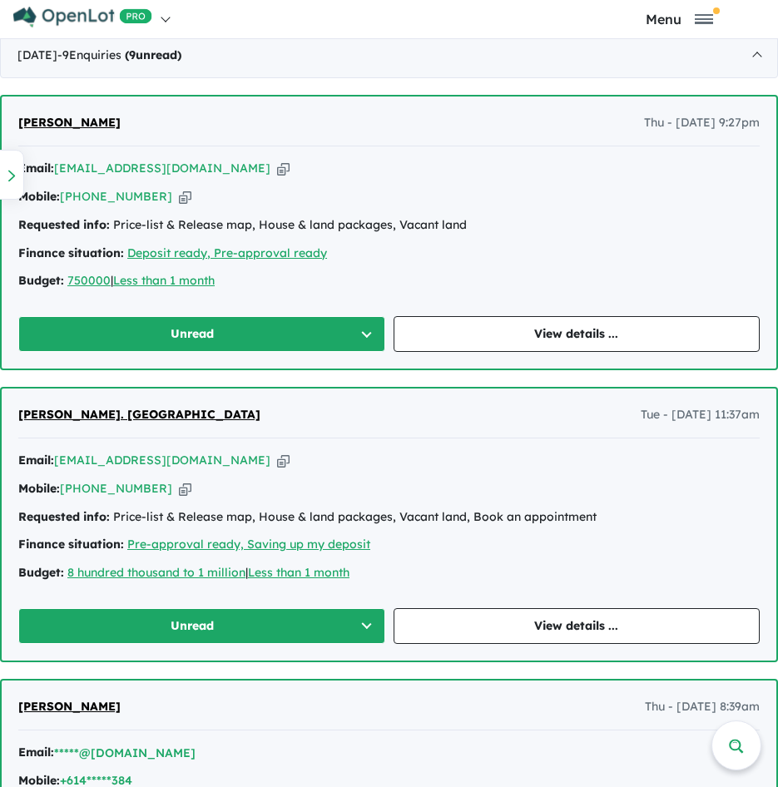
scroll to position [727, 0]
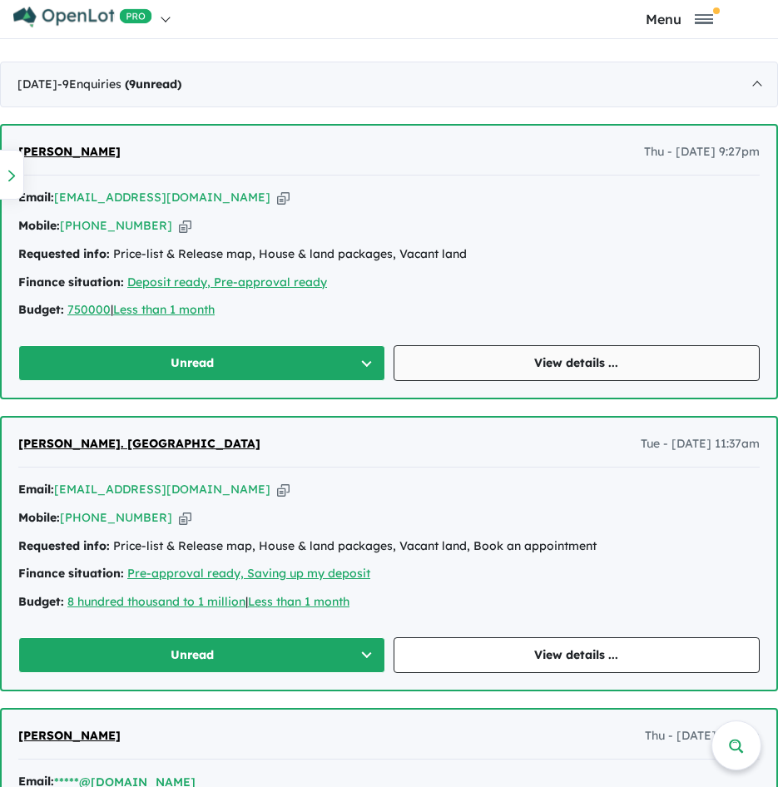
click at [501, 363] on link "View details ..." at bounding box center [577, 363] width 367 height 36
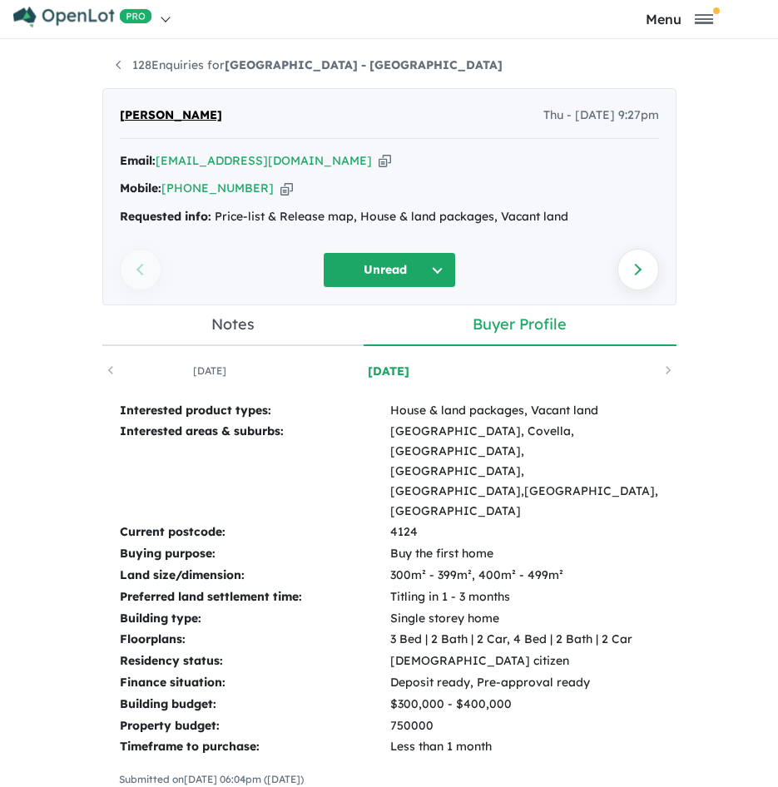
click at [379, 158] on icon "button" at bounding box center [385, 160] width 12 height 17
click at [281, 191] on icon "button" at bounding box center [287, 188] width 12 height 17
click at [379, 161] on icon "button" at bounding box center [385, 160] width 12 height 17
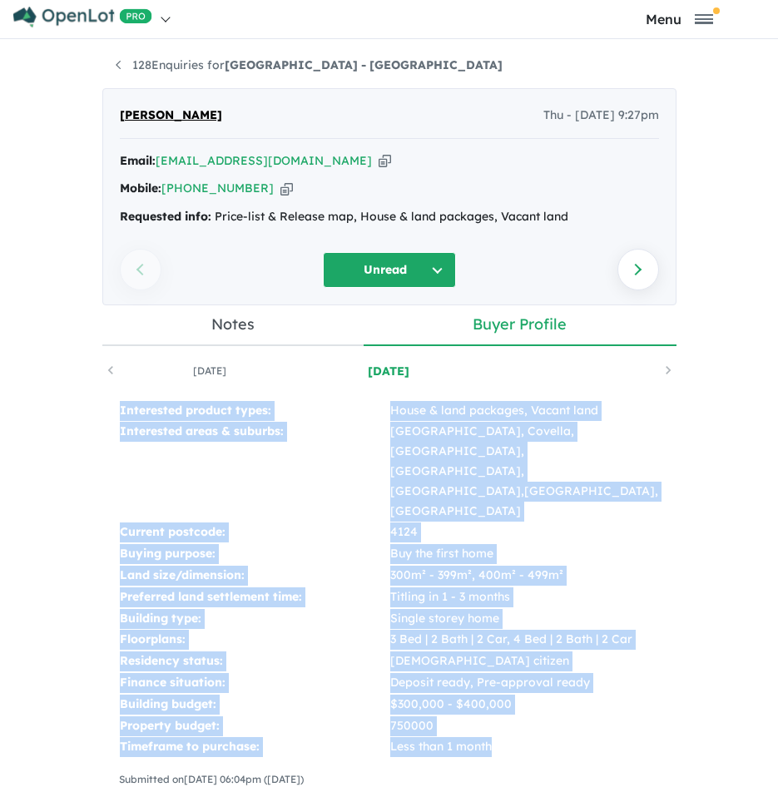
drag, startPoint x: 112, startPoint y: 408, endPoint x: 515, endPoint y: 691, distance: 493.0
click at [515, 691] on div "Interested product types: House & land packages, [GEOGRAPHIC_DATA] land Interes…" at bounding box center [389, 609] width 574 height 450
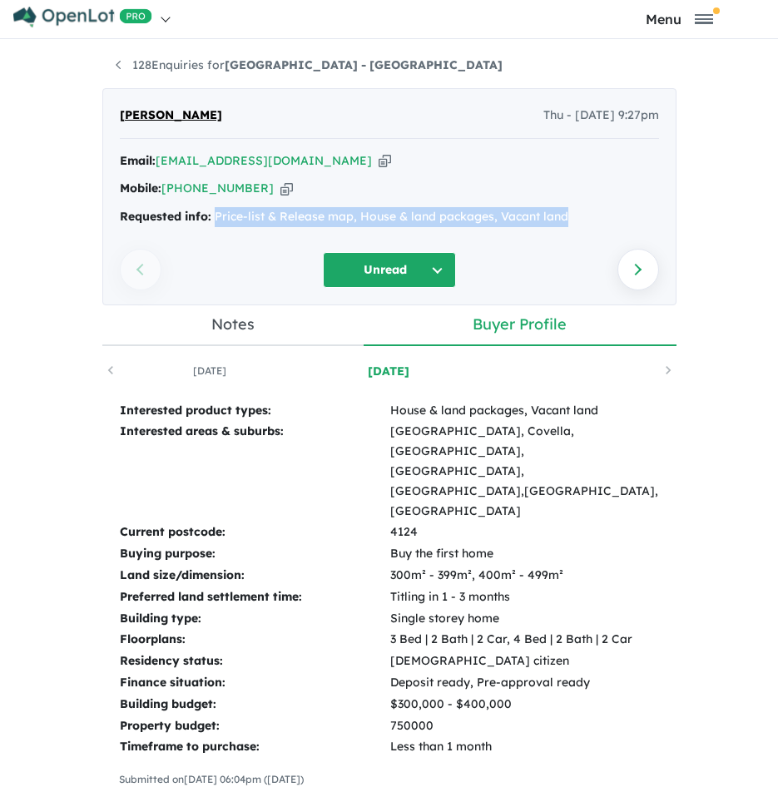
drag, startPoint x: 570, startPoint y: 223, endPoint x: 206, endPoint y: 214, distance: 363.9
click at [206, 214] on div "Requested info: Price-list & Release map, House & land packages, Vacant land" at bounding box center [389, 217] width 539 height 20
click at [239, 62] on strong "[GEOGRAPHIC_DATA] - [GEOGRAPHIC_DATA]" at bounding box center [364, 64] width 278 height 15
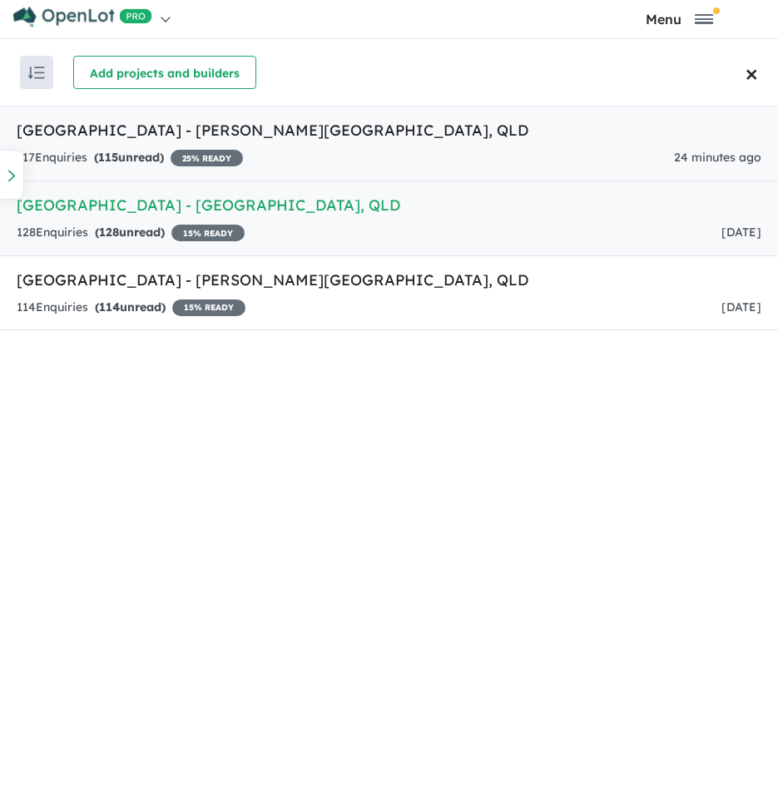
click at [274, 143] on link "[GEOGRAPHIC_DATA] - [PERSON_NAME][GEOGRAPHIC_DATA] , QLD 117 Enquir ies ( 115 u…" at bounding box center [389, 144] width 778 height 76
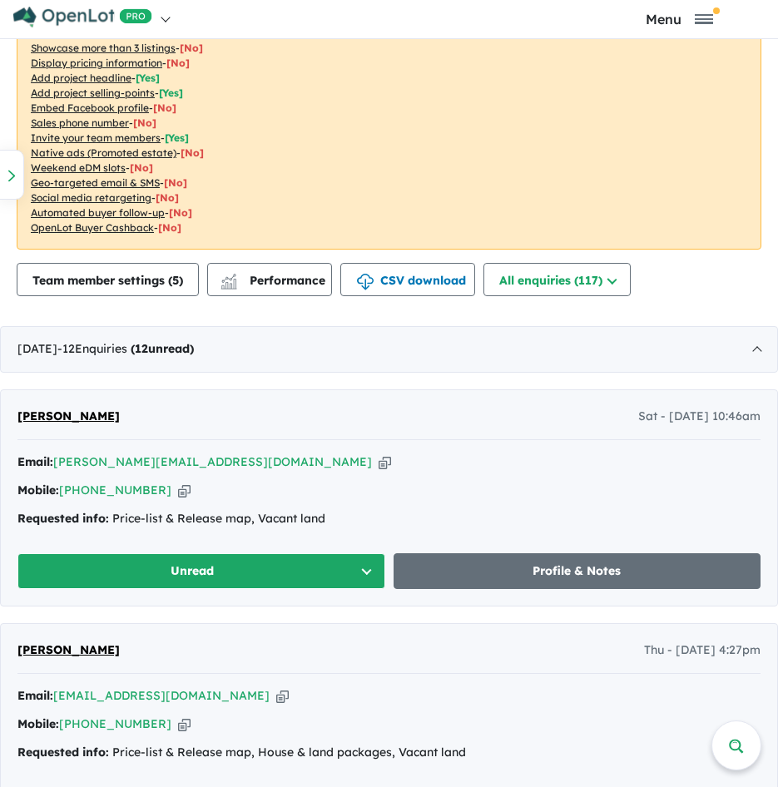
scroll to position [662, 0]
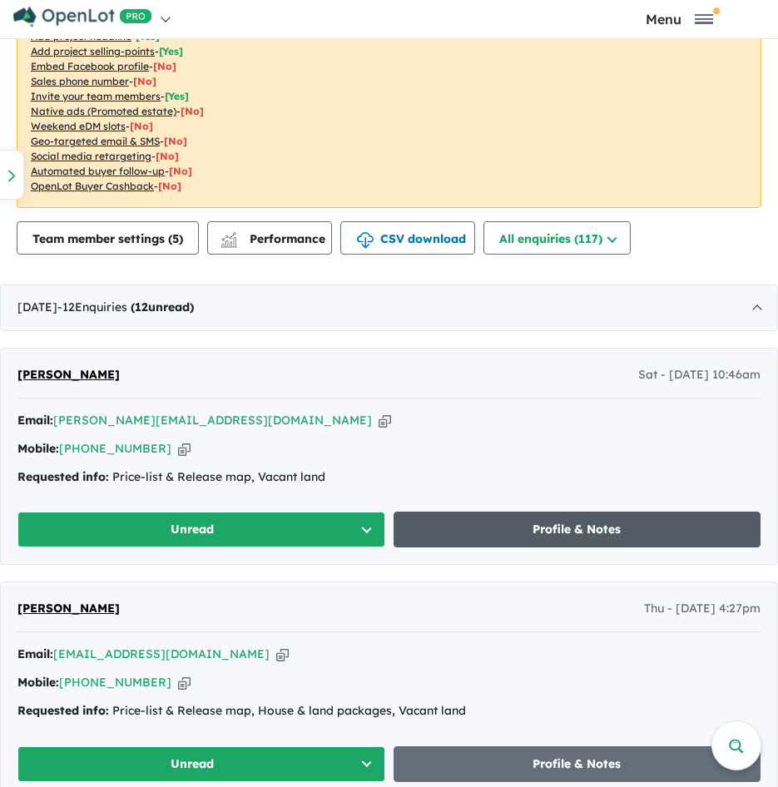
click at [592, 522] on link "Profile & Notes" at bounding box center [578, 530] width 368 height 36
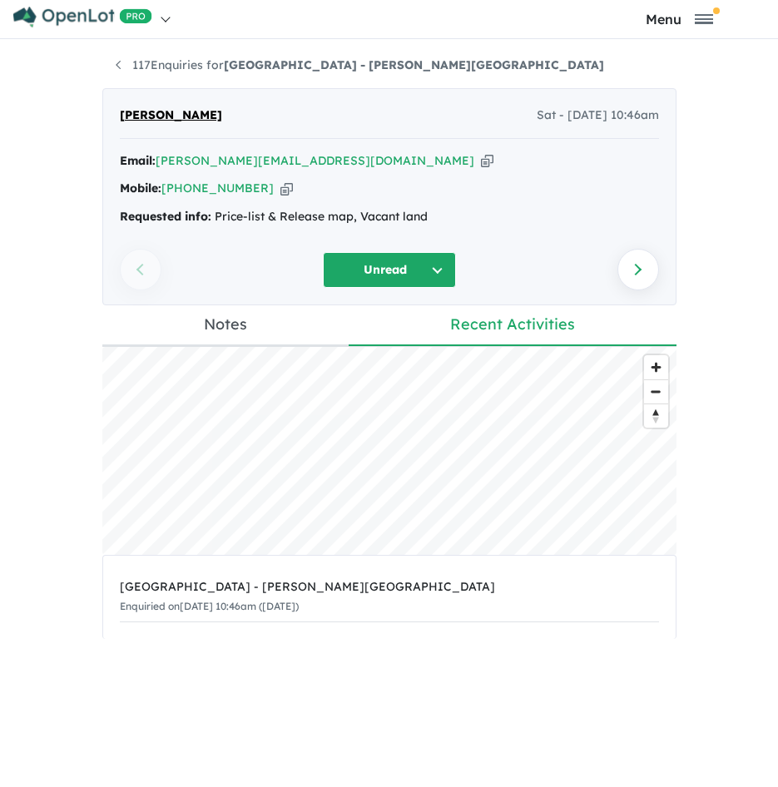
click at [481, 157] on icon "button" at bounding box center [487, 160] width 12 height 17
drag, startPoint x: 439, startPoint y: 219, endPoint x: 211, endPoint y: 212, distance: 228.2
click at [211, 212] on div "Requested info: Price-list & Release map, Vacant land" at bounding box center [389, 217] width 539 height 20
